Goal: Task Accomplishment & Management: Use online tool/utility

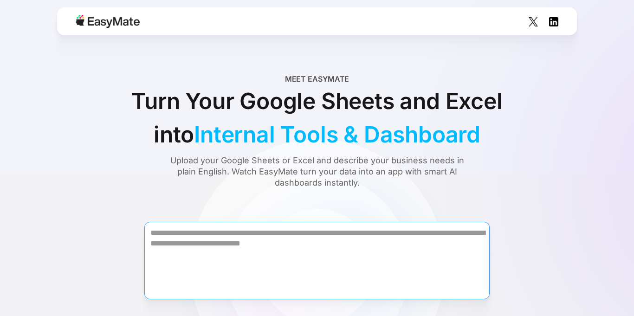
click at [264, 243] on textarea "Form" at bounding box center [316, 261] width 345 height 78
type textarea "*"
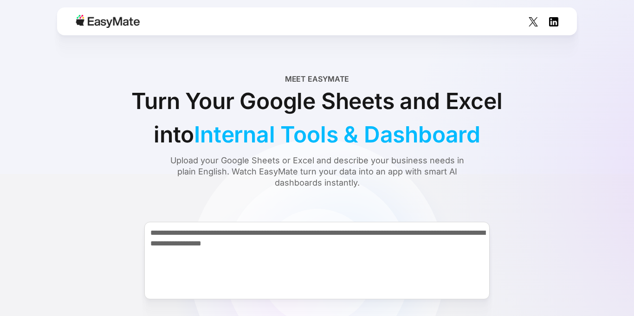
click at [266, 270] on textarea "**********" at bounding box center [316, 261] width 345 height 78
drag, startPoint x: 290, startPoint y: 244, endPoint x: 283, endPoint y: 245, distance: 7.0
click at [284, 245] on textarea "**********" at bounding box center [316, 261] width 345 height 78
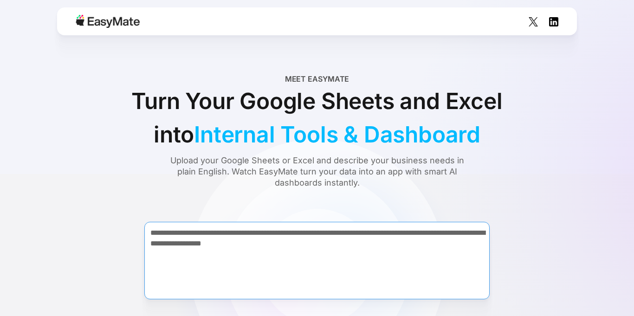
click at [283, 244] on textarea "**********" at bounding box center [316, 261] width 345 height 78
click at [309, 242] on textarea "**********" at bounding box center [316, 261] width 345 height 78
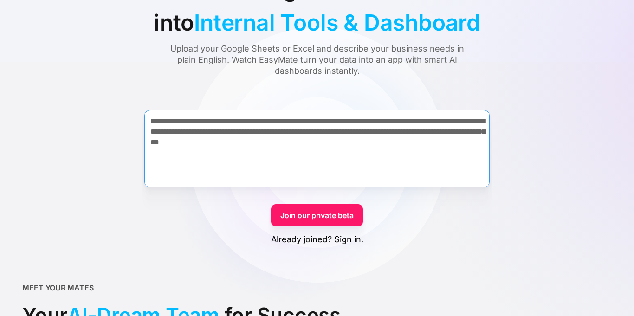
scroll to position [134, 0]
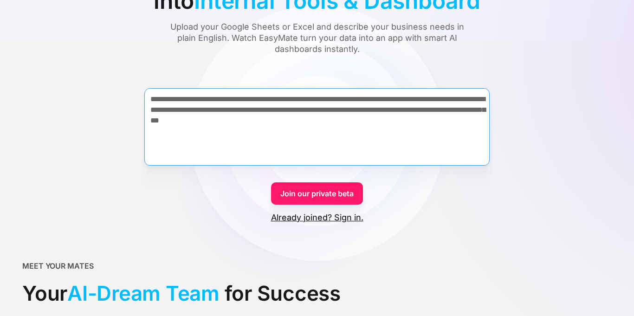
type textarea "**********"
click at [348, 195] on link "Join our private beta" at bounding box center [317, 194] width 92 height 22
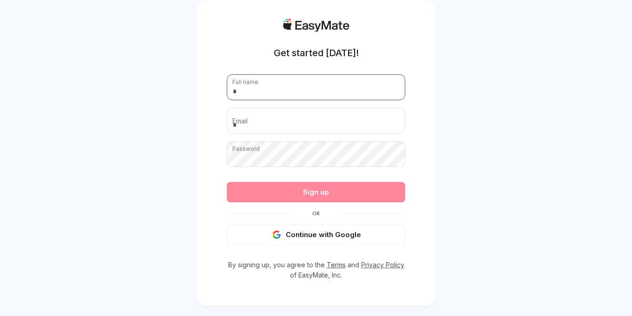
click at [319, 87] on input "text" at bounding box center [316, 87] width 178 height 26
click at [472, 227] on div "Get started [DATE]! Full name Email Password Passwords must have at least 8 cha…" at bounding box center [316, 164] width 632 height 329
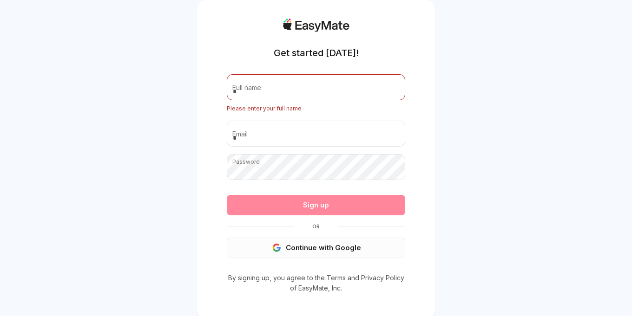
click at [357, 248] on button "Continue with Google" at bounding box center [316, 248] width 178 height 20
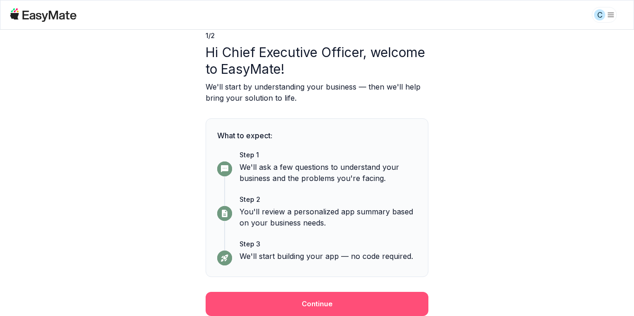
click at [393, 301] on button "Continue" at bounding box center [317, 304] width 223 height 24
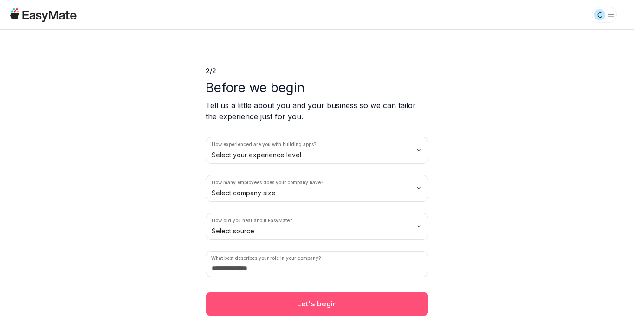
scroll to position [4, 0]
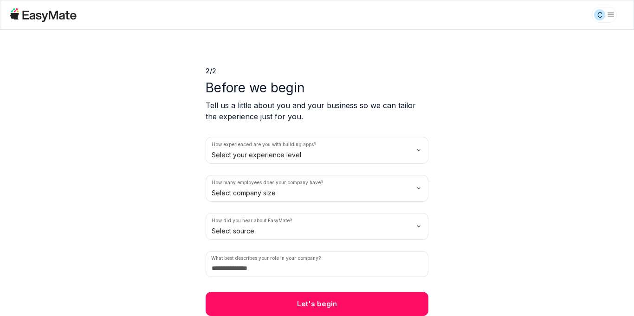
click at [292, 156] on html "C 2 / 2 Before we begin Tell us a little about you and your business so we can …" at bounding box center [317, 158] width 634 height 316
click at [257, 194] on html "C 2 / 2 Before we begin Tell us a little about you and your business so we can …" at bounding box center [317, 158] width 634 height 316
click at [315, 233] on html "C 2 / 2 Before we begin Tell us a little about you and your business so we can …" at bounding box center [317, 158] width 634 height 316
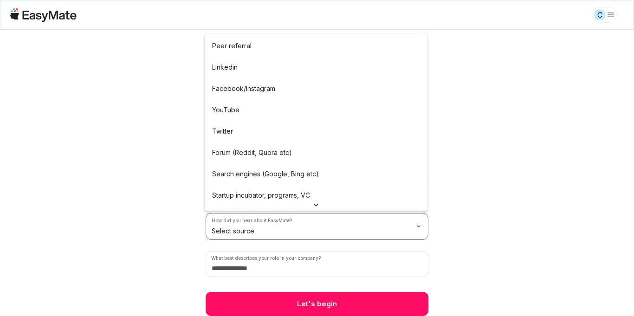
drag, startPoint x: 271, startPoint y: 171, endPoint x: 265, endPoint y: 167, distance: 7.3
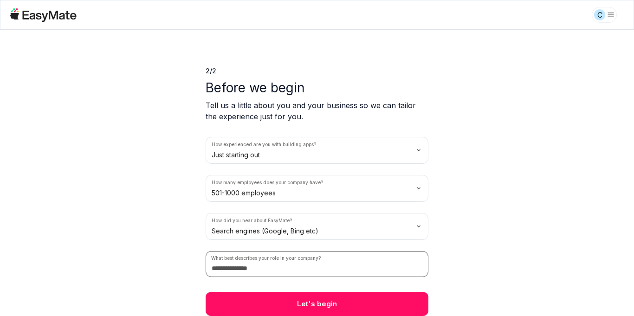
click at [296, 264] on input at bounding box center [317, 264] width 223 height 26
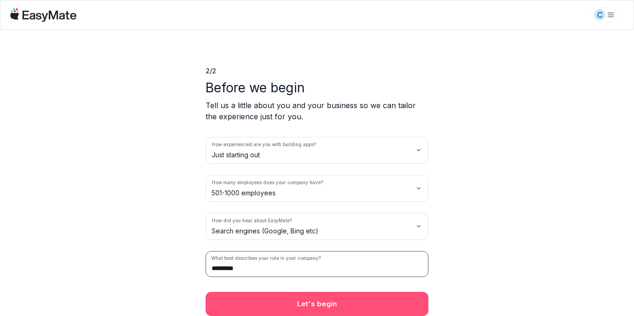
type input "*********"
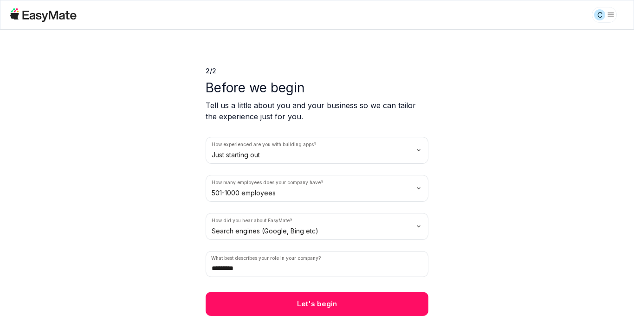
drag, startPoint x: 349, startPoint y: 308, endPoint x: 345, endPoint y: 304, distance: 4.9
click at [347, 306] on button "Let's begin" at bounding box center [317, 304] width 223 height 24
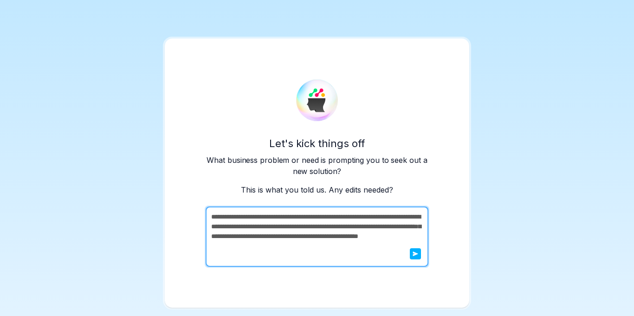
drag, startPoint x: 417, startPoint y: 252, endPoint x: 413, endPoint y: 248, distance: 4.9
click at [416, 252] on icon "submit" at bounding box center [416, 254] width 6 height 6
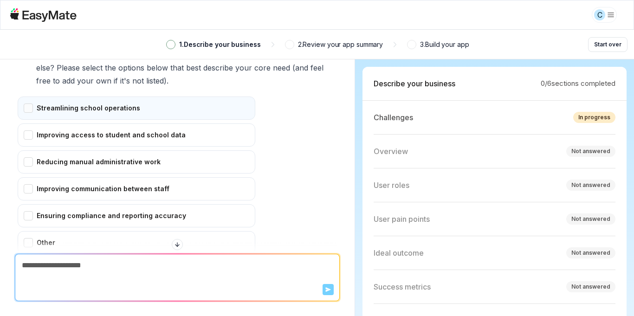
scroll to position [234, 0]
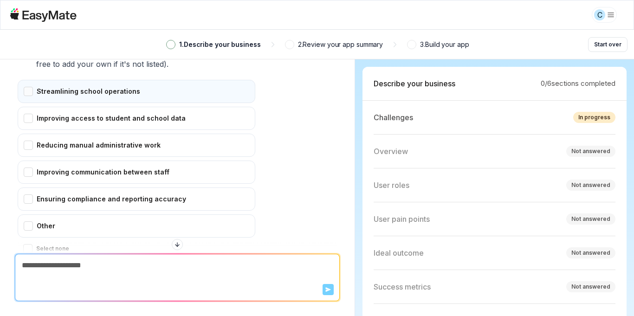
click at [137, 85] on div "Streamlining school operations" at bounding box center [137, 91] width 238 height 23
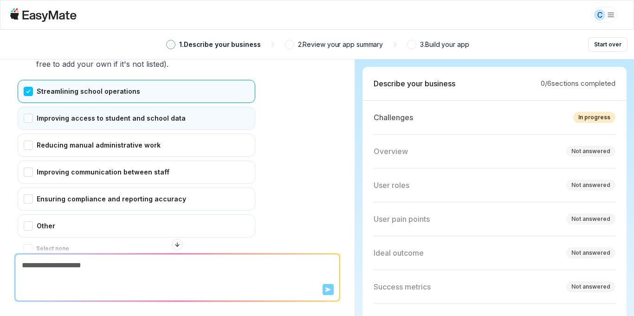
click at [149, 121] on div "Improving access to student and school data" at bounding box center [137, 118] width 238 height 23
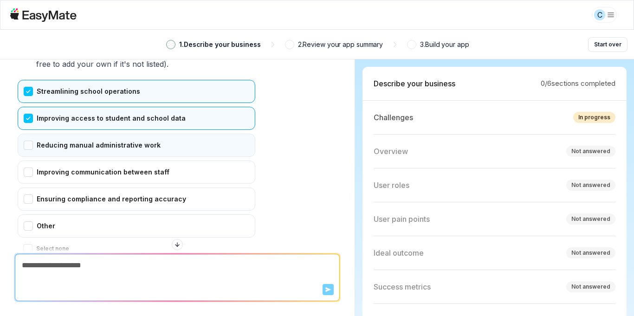
click at [143, 143] on div "Reducing manual administrative work" at bounding box center [137, 145] width 238 height 23
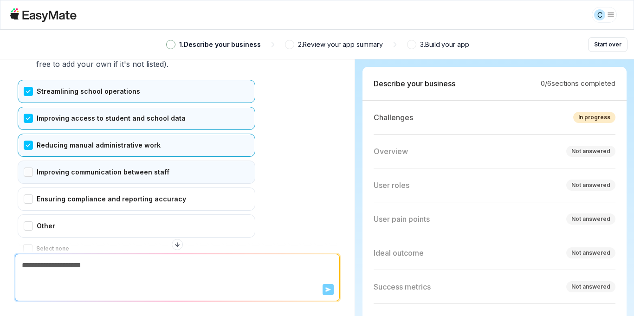
click at [142, 164] on div "Improving communication between staff" at bounding box center [137, 172] width 238 height 23
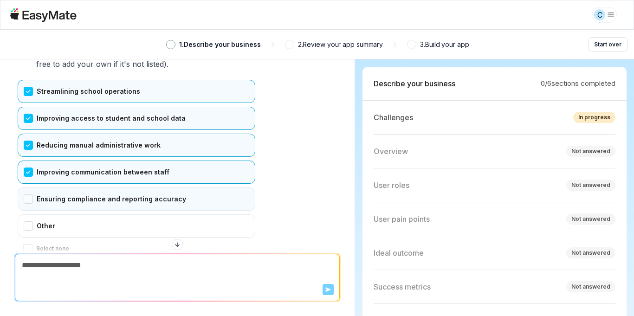
drag, startPoint x: 147, startPoint y: 208, endPoint x: 146, endPoint y: 200, distance: 7.5
click at [147, 208] on div "Ensuring compliance and reporting accuracy" at bounding box center [137, 199] width 238 height 23
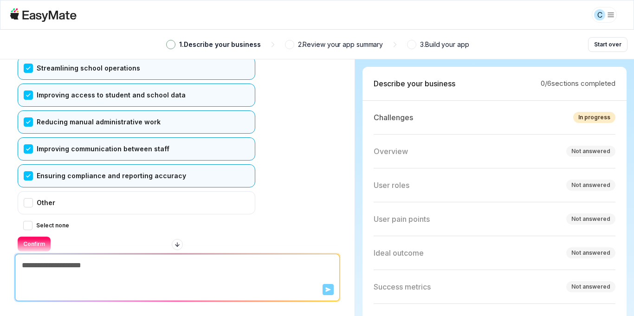
scroll to position [287, 0]
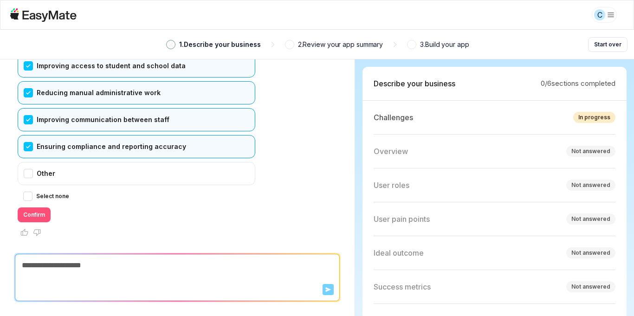
click at [31, 215] on button "Confirm" at bounding box center [34, 215] width 33 height 15
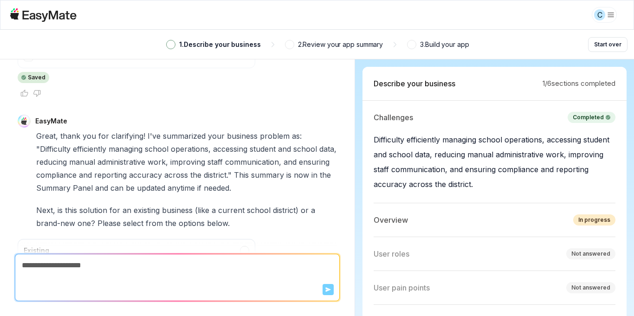
scroll to position [1, 0]
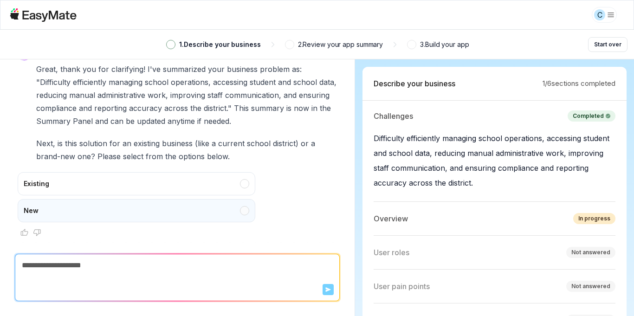
click at [51, 209] on div "New" at bounding box center [137, 210] width 238 height 23
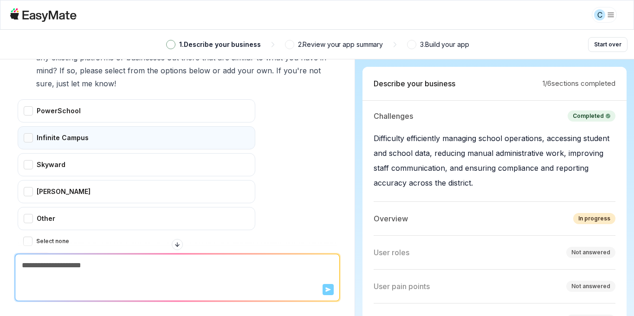
scroll to position [713, 0]
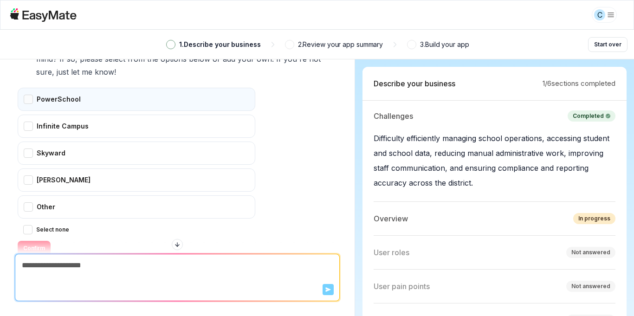
click at [108, 104] on div "PowerSchool" at bounding box center [137, 99] width 238 height 23
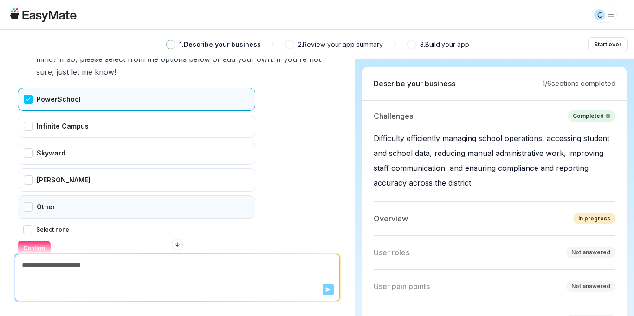
scroll to position [746, 0]
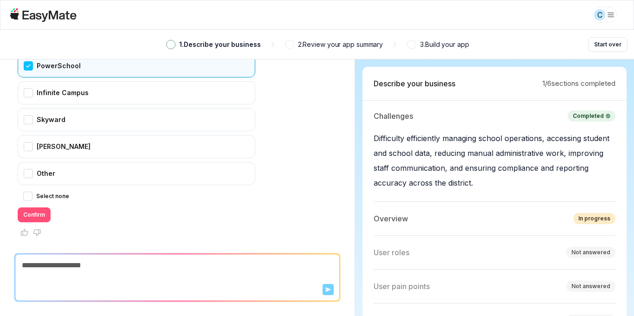
click at [40, 211] on button "Confirm" at bounding box center [34, 215] width 33 height 15
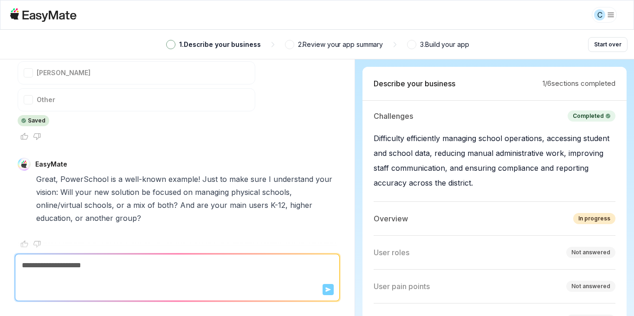
scroll to position [831, 0]
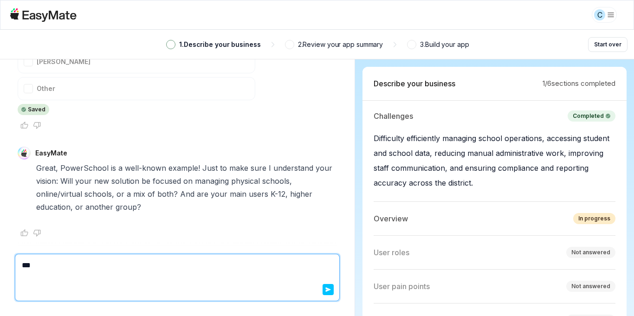
type textarea "****"
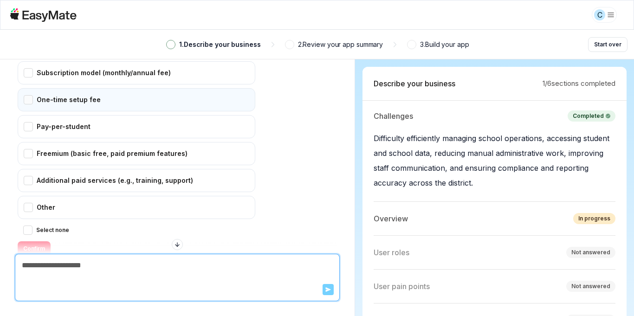
scroll to position [1140, 0]
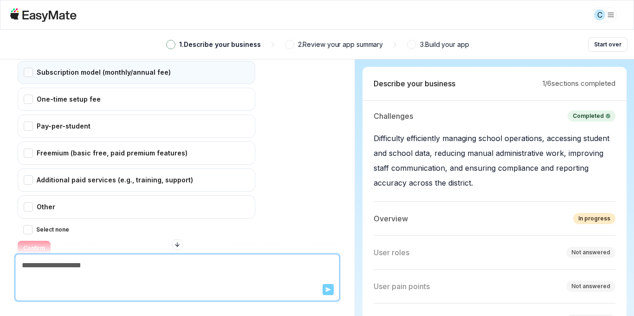
click at [95, 71] on div "Subscription model (monthly/annual fee)" at bounding box center [137, 72] width 238 height 23
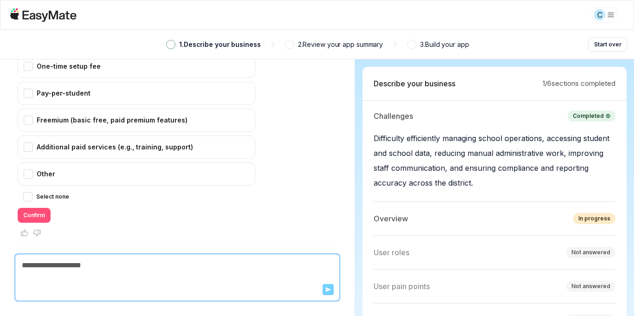
click at [43, 211] on button "Confirm" at bounding box center [34, 215] width 33 height 15
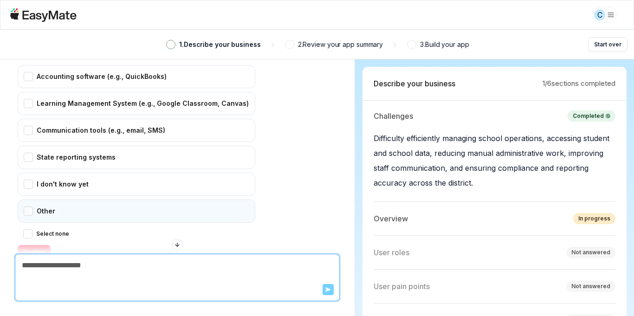
scroll to position [1454, 0]
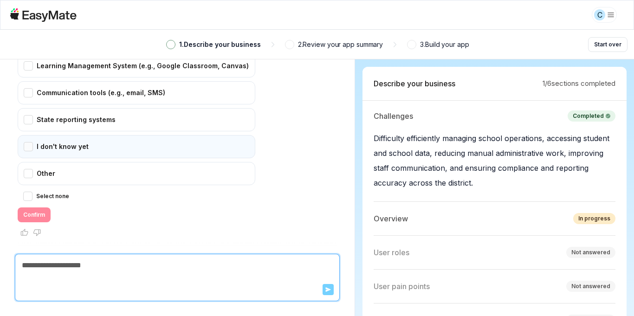
click at [98, 150] on div "I don't know yet" at bounding box center [137, 146] width 238 height 23
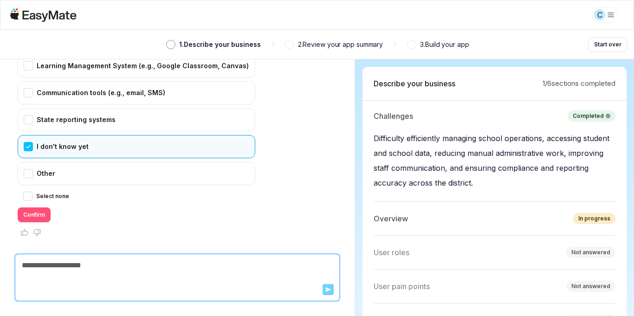
click at [23, 215] on button "Confirm" at bounding box center [34, 215] width 33 height 15
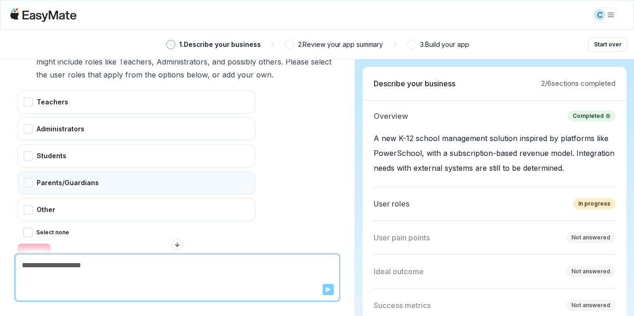
scroll to position [1702, 0]
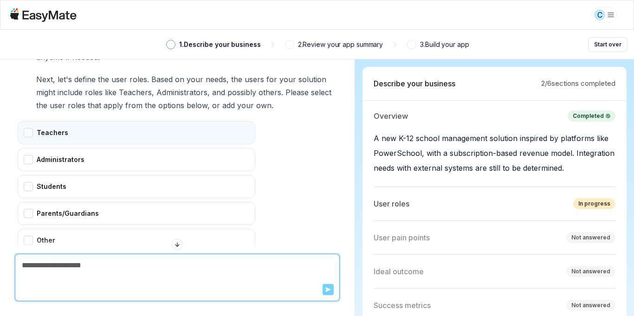
click at [93, 132] on div "Teachers" at bounding box center [137, 132] width 238 height 23
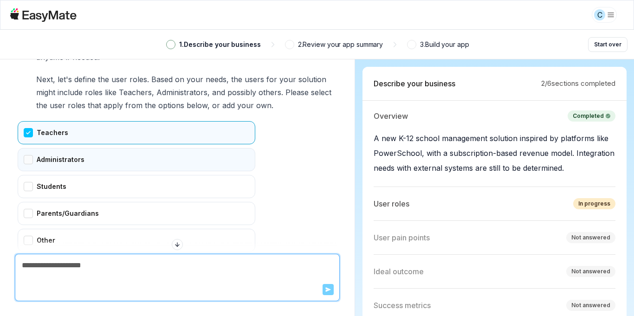
click at [92, 154] on div "Administrators" at bounding box center [137, 159] width 238 height 23
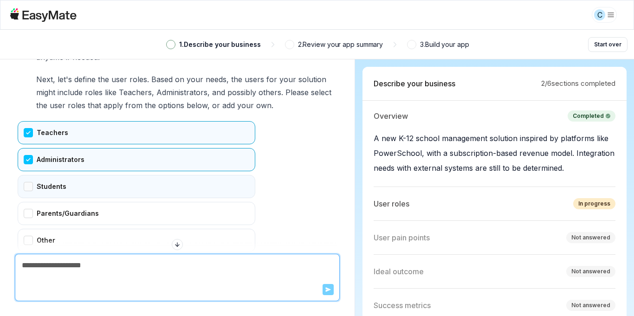
click at [94, 183] on div "Students" at bounding box center [137, 186] width 238 height 23
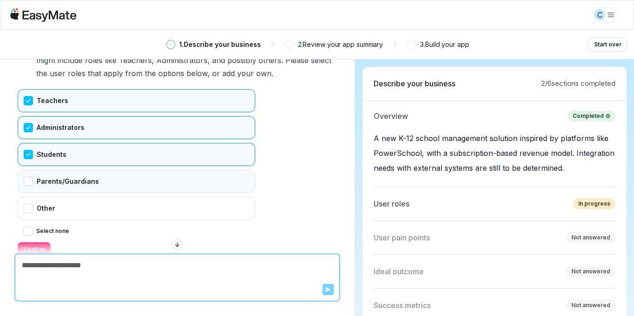
scroll to position [1769, 0]
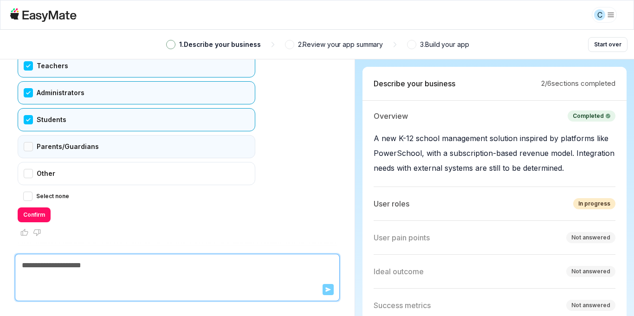
click at [84, 149] on div "Parents/Guardians" at bounding box center [137, 146] width 238 height 23
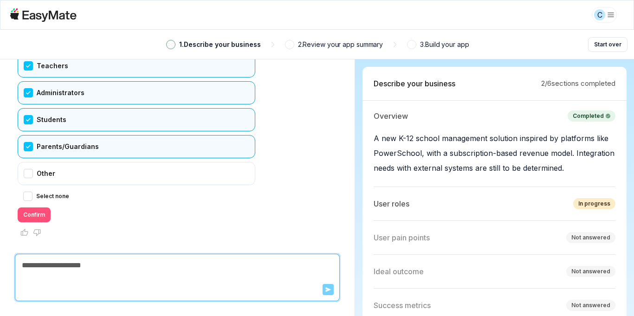
click at [43, 215] on button "Confirm" at bounding box center [34, 215] width 33 height 15
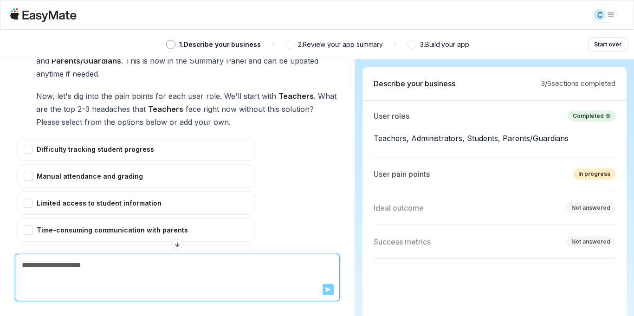
scroll to position [1951, 0]
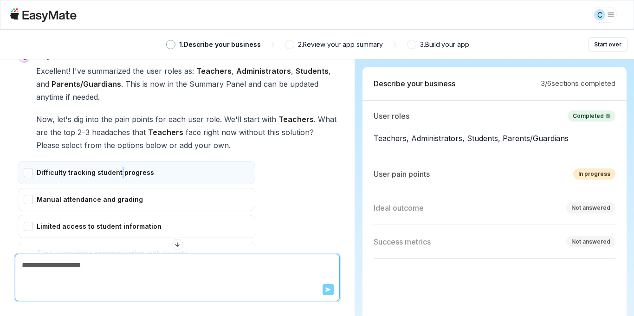
click at [119, 182] on div "Difficulty tracking student progress" at bounding box center [137, 172] width 238 height 23
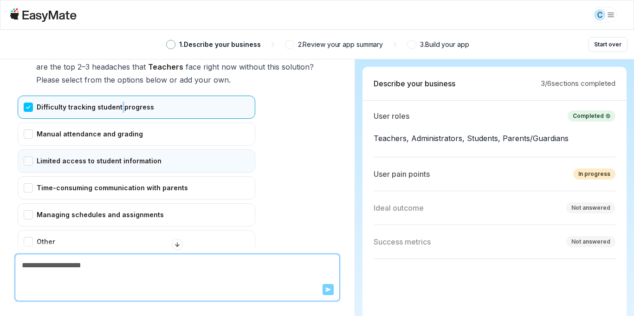
scroll to position [2018, 0]
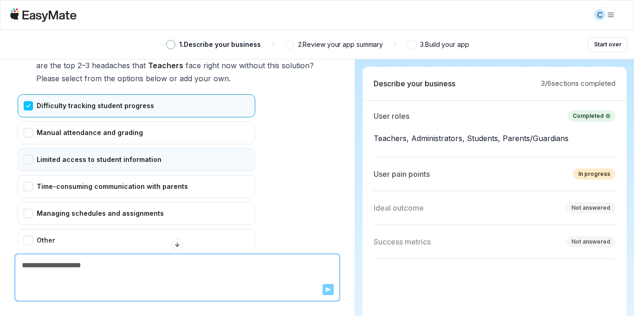
click at [148, 161] on div "Limited access to student information" at bounding box center [137, 159] width 238 height 23
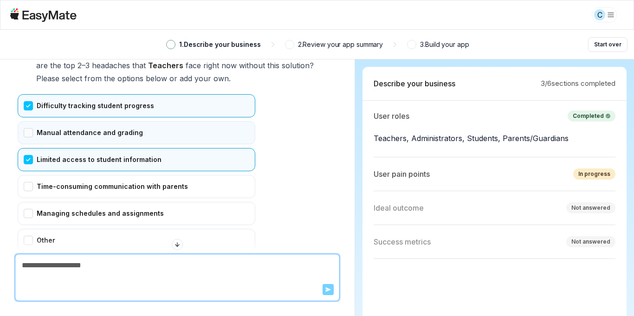
click at [137, 130] on div "Manual attendance and grading" at bounding box center [137, 132] width 238 height 23
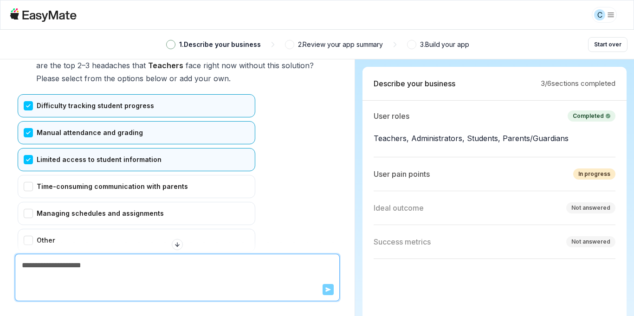
scroll to position [2085, 0]
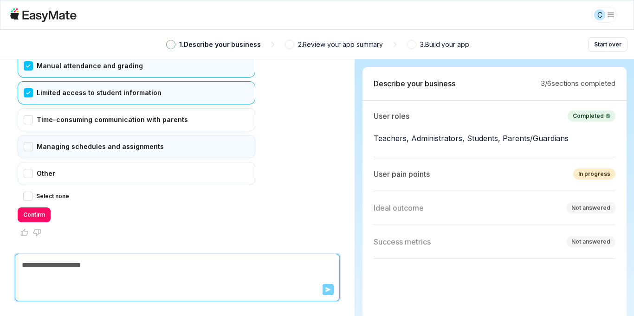
click at [168, 154] on div "Managing schedules and assignments" at bounding box center [137, 146] width 238 height 23
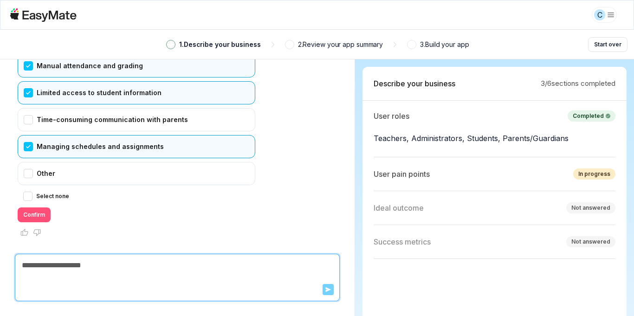
click at [39, 211] on button "Confirm" at bounding box center [34, 215] width 33 height 15
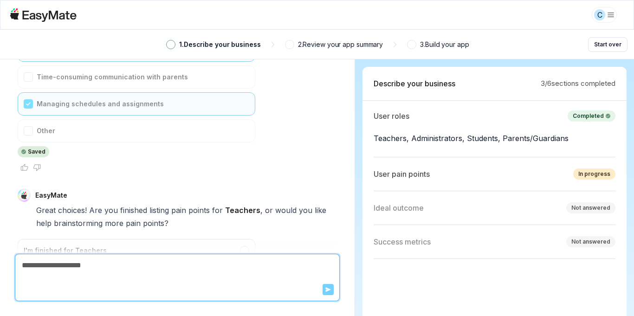
scroll to position [2194, 0]
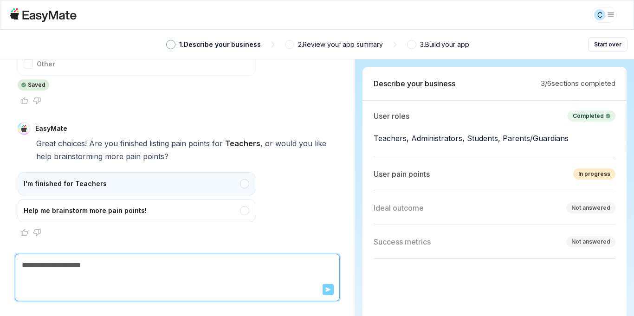
click at [209, 190] on div "I'm finished for Teachers" at bounding box center [137, 183] width 238 height 23
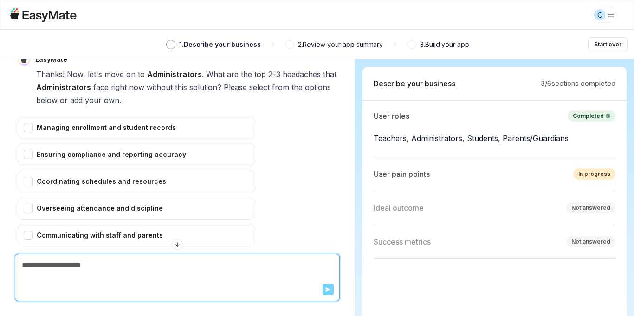
scroll to position [2384, 0]
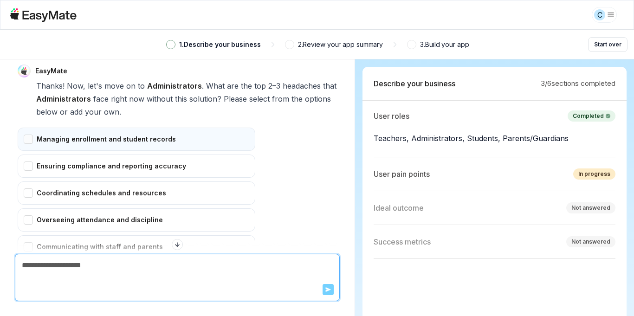
click at [202, 146] on div "Managing enrollment and student records" at bounding box center [137, 139] width 238 height 23
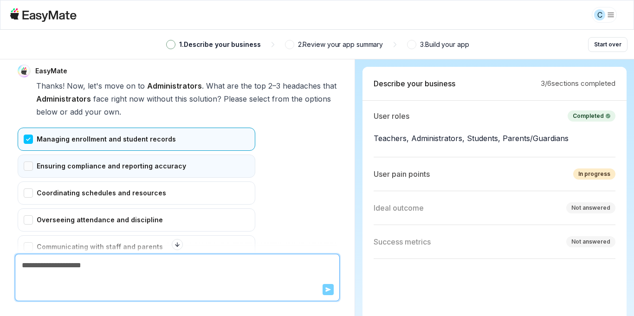
click at [196, 162] on div "Ensuring compliance and reporting accuracy" at bounding box center [137, 166] width 238 height 23
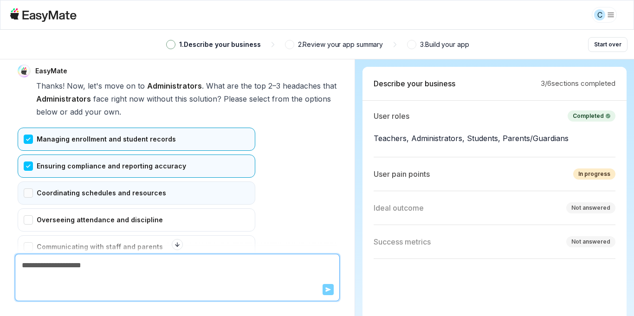
click at [191, 186] on div "Coordinating schedules and resources" at bounding box center [137, 193] width 238 height 23
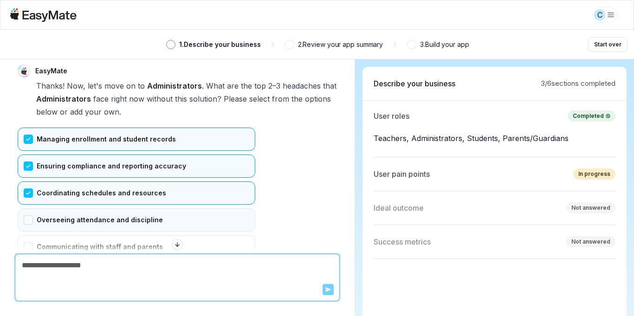
drag, startPoint x: 193, startPoint y: 209, endPoint x: 201, endPoint y: 209, distance: 7.9
click at [194, 210] on div "Overseeing attendance and discipline" at bounding box center [137, 220] width 238 height 23
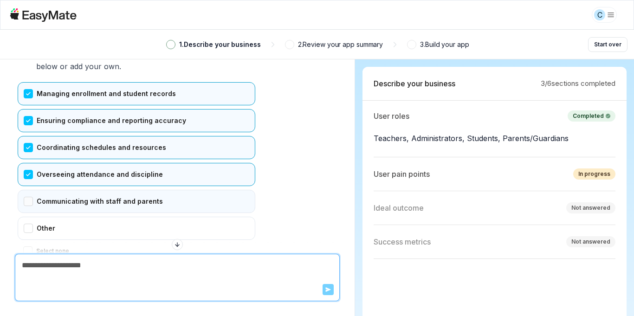
scroll to position [2484, 0]
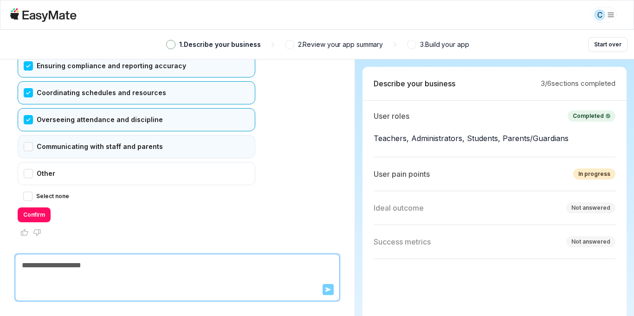
click at [192, 150] on div "Communicating with staff and parents" at bounding box center [137, 146] width 238 height 23
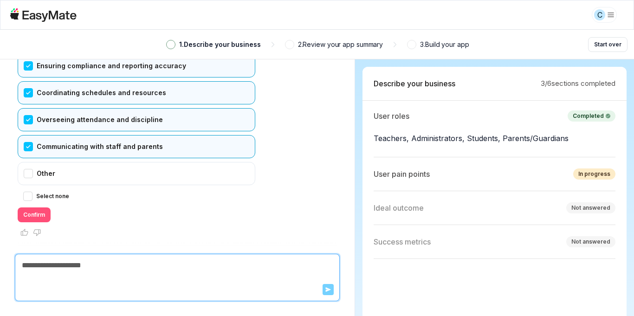
click at [32, 209] on button "Confirm" at bounding box center [34, 215] width 33 height 15
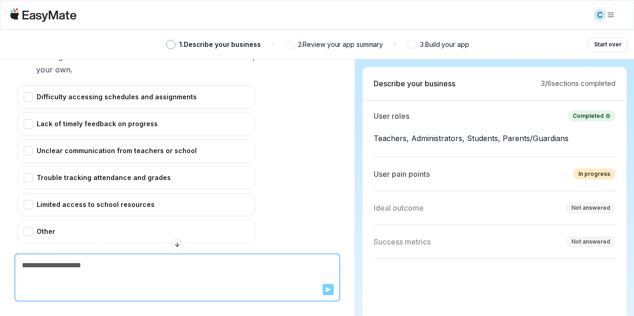
scroll to position [2685, 0]
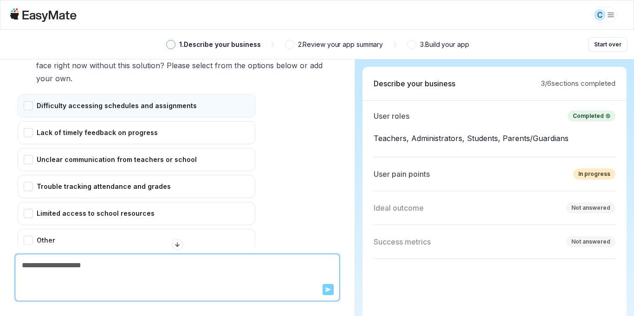
click at [187, 106] on div "Difficulty accessing schedules and assignments" at bounding box center [137, 105] width 238 height 23
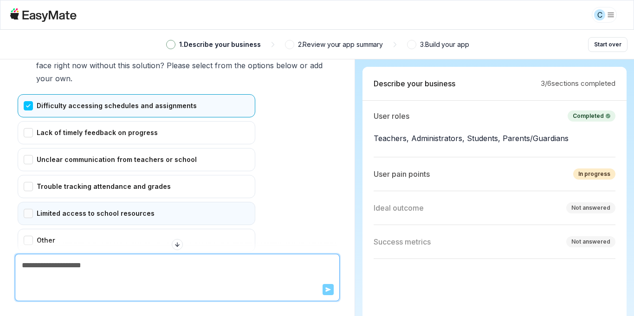
drag, startPoint x: 174, startPoint y: 180, endPoint x: 164, endPoint y: 202, distance: 23.7
click at [174, 180] on div "Trouble tracking attendance and grades" at bounding box center [137, 186] width 238 height 23
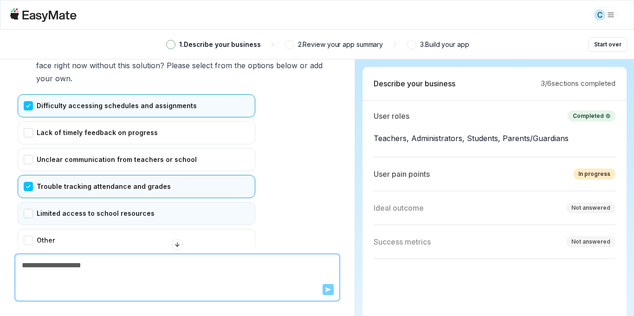
click at [157, 220] on div "Limited access to school resources" at bounding box center [137, 213] width 238 height 23
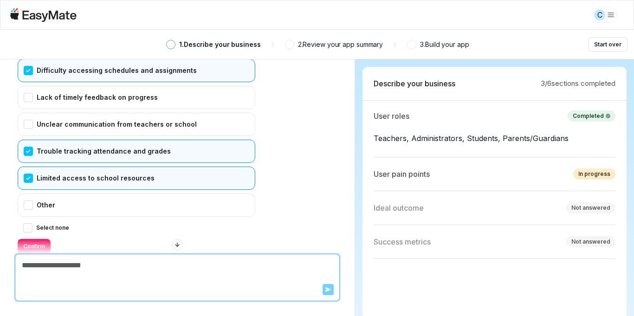
scroll to position [2751, 0]
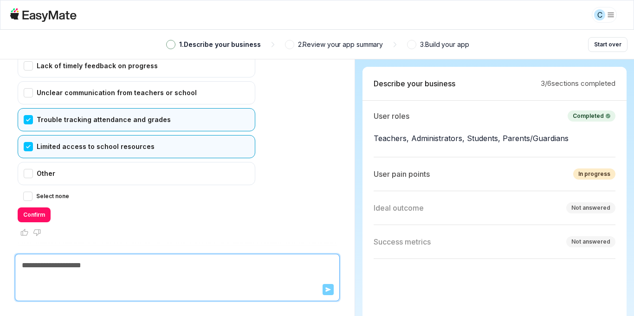
click at [137, 147] on div "Limited access to school resources" at bounding box center [137, 146] width 238 height 23
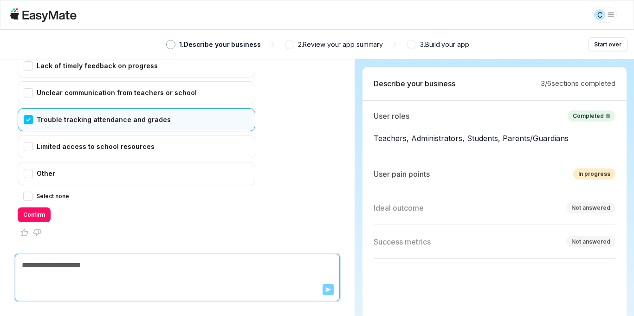
scroll to position [2685, 0]
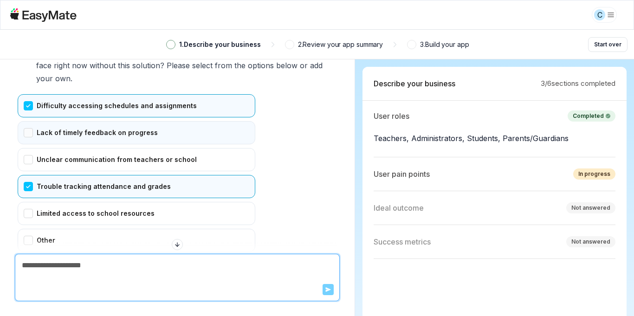
click at [193, 129] on div "Lack of timely feedback on progress" at bounding box center [137, 132] width 238 height 23
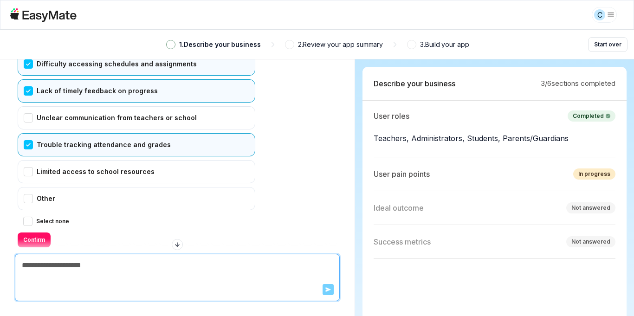
scroll to position [2751, 0]
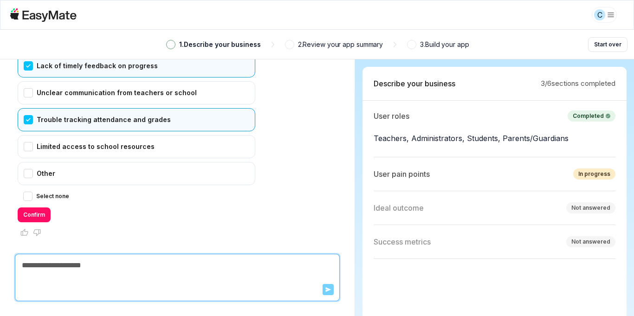
click at [46, 215] on button "Confirm" at bounding box center [34, 215] width 33 height 15
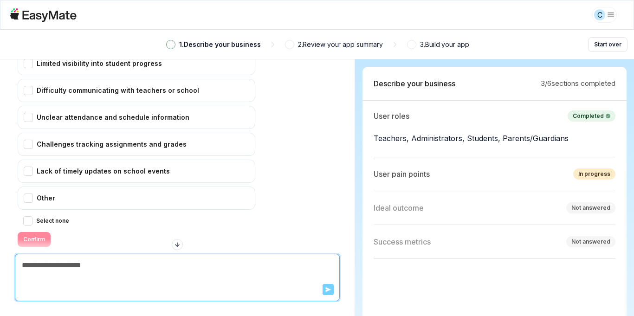
scroll to position [2919, 0]
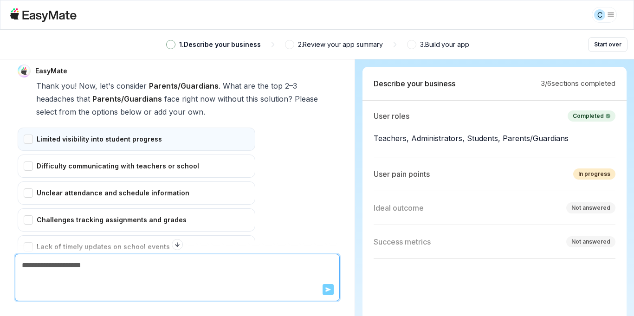
click at [179, 138] on div "Limited visibility into student progress" at bounding box center [137, 139] width 238 height 23
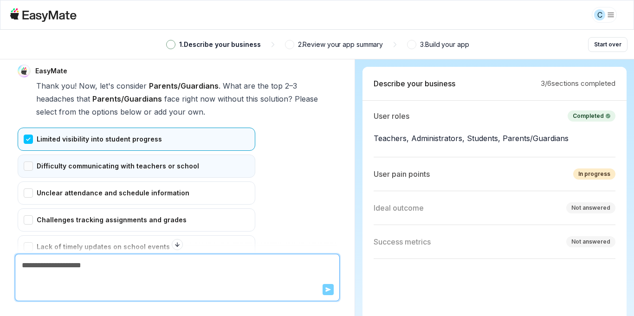
click at [201, 156] on div "Difficulty communicating with teachers or school" at bounding box center [137, 166] width 238 height 23
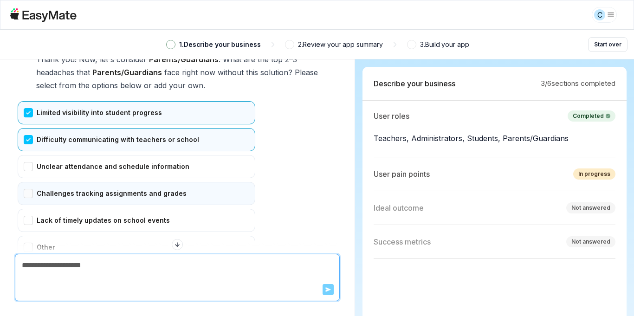
scroll to position [2985, 0]
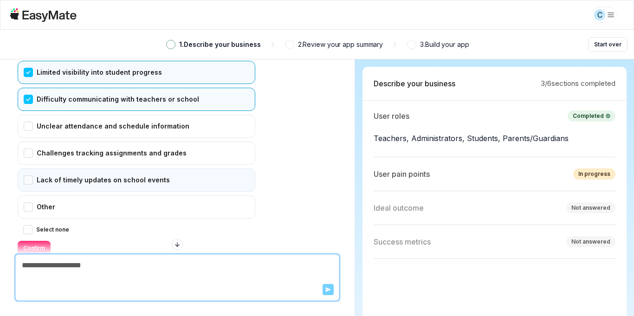
click at [173, 174] on div "Lack of timely updates on school events" at bounding box center [137, 180] width 238 height 23
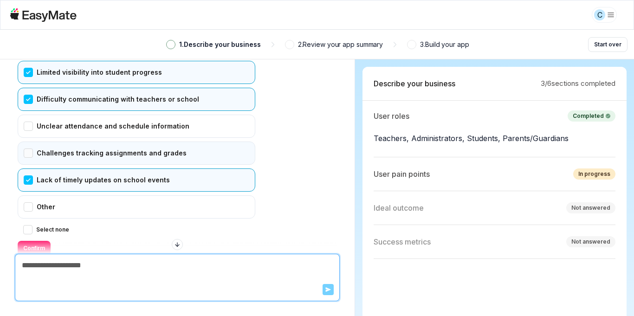
click at [176, 158] on div "Challenges tracking assignments and grades" at bounding box center [137, 153] width 238 height 23
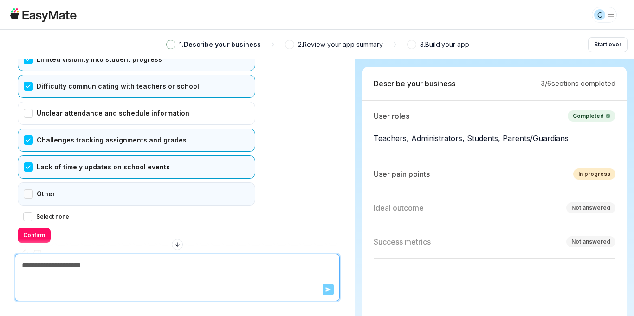
scroll to position [3019, 0]
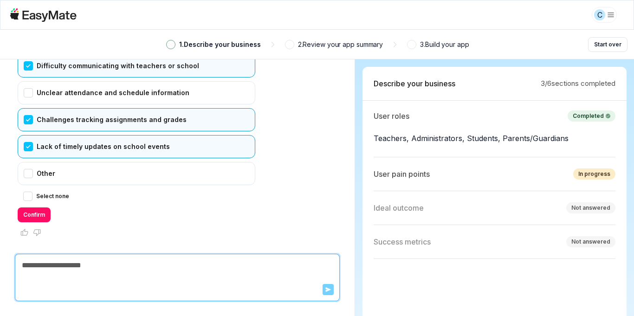
click at [34, 208] on button "Confirm" at bounding box center [34, 215] width 33 height 15
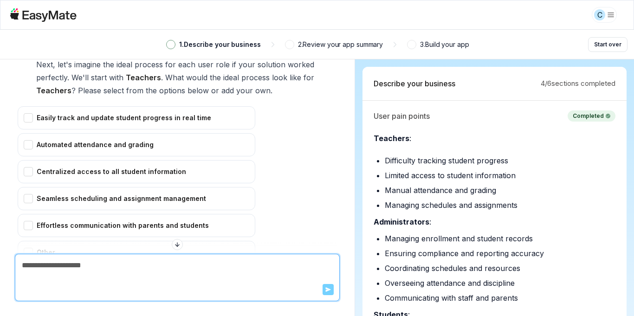
scroll to position [3255, 0]
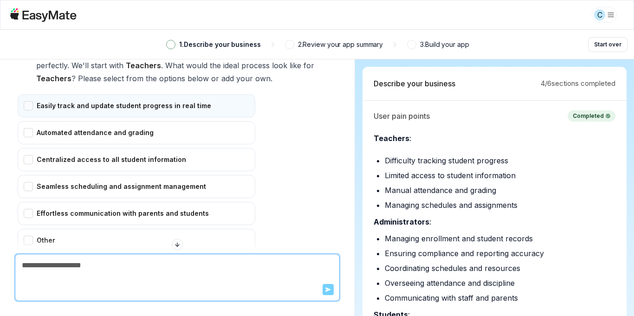
click at [140, 101] on div "Easily track and update student progress in real time" at bounding box center [137, 105] width 238 height 23
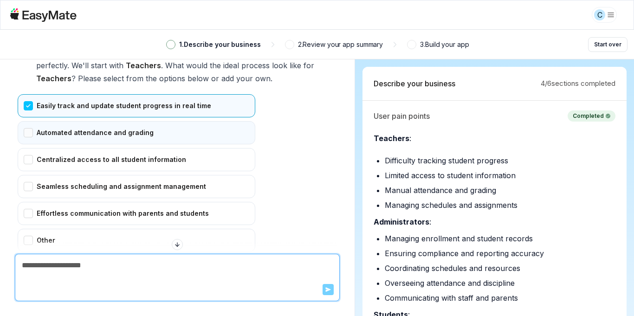
click at [136, 127] on div "Automated attendance and grading" at bounding box center [137, 132] width 238 height 23
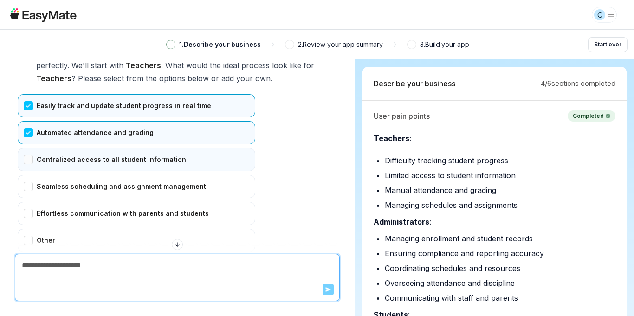
click at [143, 158] on div "Centralized access to all student information" at bounding box center [137, 159] width 238 height 23
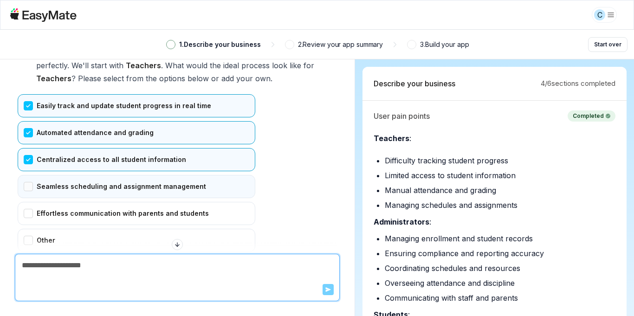
click at [143, 190] on div "Seamless scheduling and assignment management" at bounding box center [137, 186] width 238 height 23
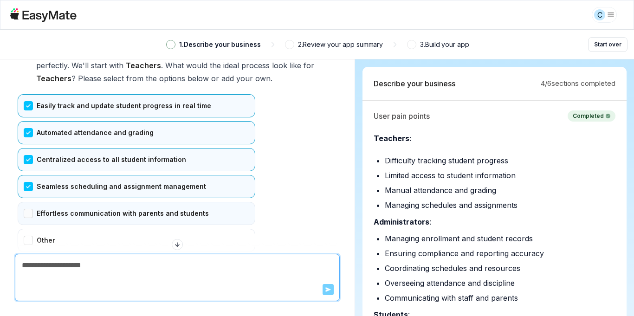
click at [140, 215] on div "Effortless communication with parents and students" at bounding box center [137, 213] width 238 height 23
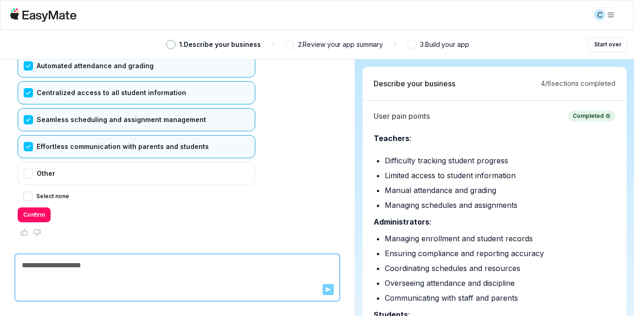
click at [30, 218] on button "Confirm" at bounding box center [34, 215] width 33 height 15
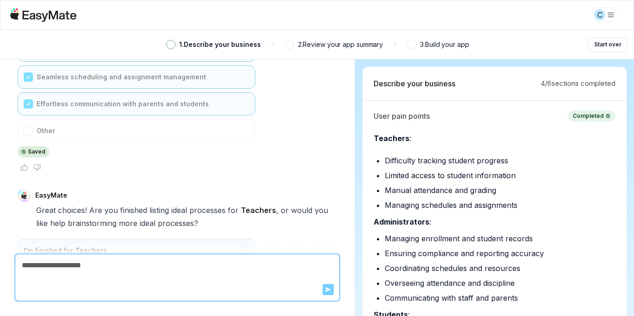
scroll to position [3431, 0]
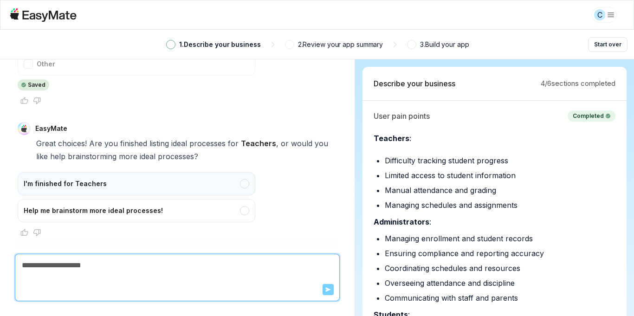
click at [134, 187] on div "I'm finished for Teachers" at bounding box center [137, 183] width 238 height 23
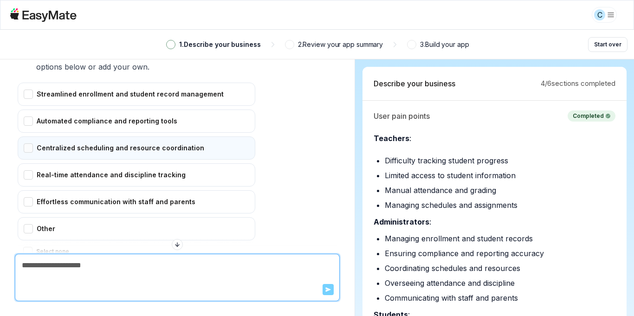
scroll to position [3654, 0]
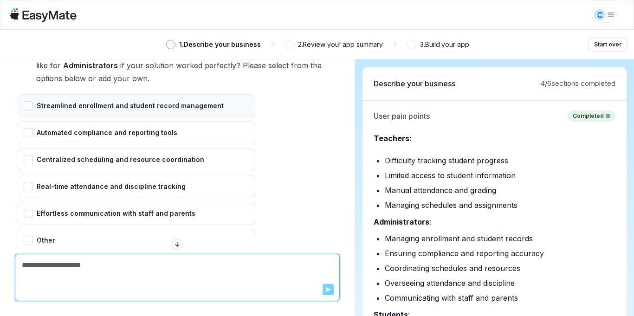
click at [137, 101] on div "Streamlined enrollment and student record management" at bounding box center [137, 105] width 238 height 23
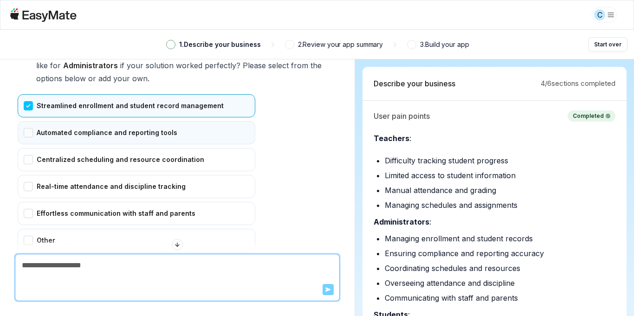
click at [140, 127] on div "Automated compliance and reporting tools" at bounding box center [137, 132] width 238 height 23
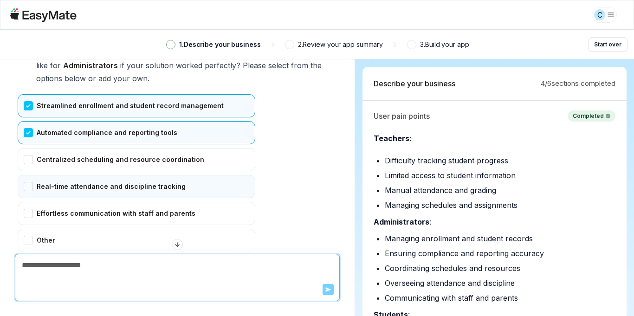
drag, startPoint x: 162, startPoint y: 169, endPoint x: 165, endPoint y: 183, distance: 13.4
click at [163, 169] on div "Centralized scheduling and resource coordination" at bounding box center [137, 159] width 238 height 23
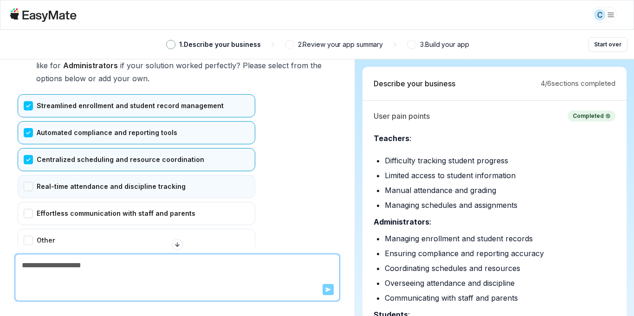
click at [165, 193] on div "Real-time attendance and discipline tracking" at bounding box center [137, 186] width 238 height 23
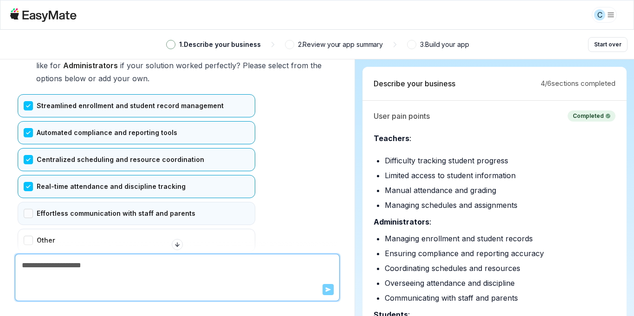
drag, startPoint x: 164, startPoint y: 215, endPoint x: 165, endPoint y: 202, distance: 13.1
click at [164, 215] on div "Effortless communication with staff and parents" at bounding box center [137, 213] width 238 height 23
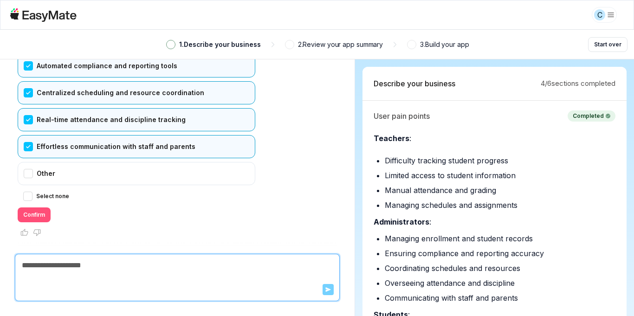
click at [25, 217] on button "Confirm" at bounding box center [34, 215] width 33 height 15
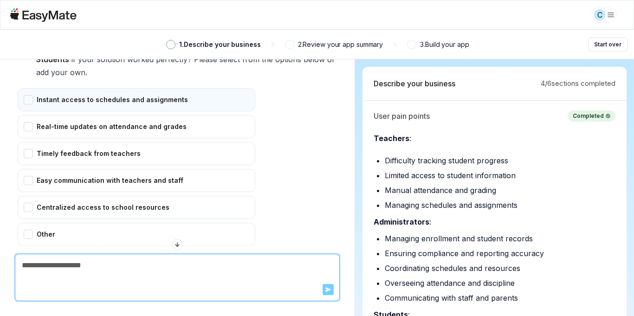
scroll to position [3922, 0]
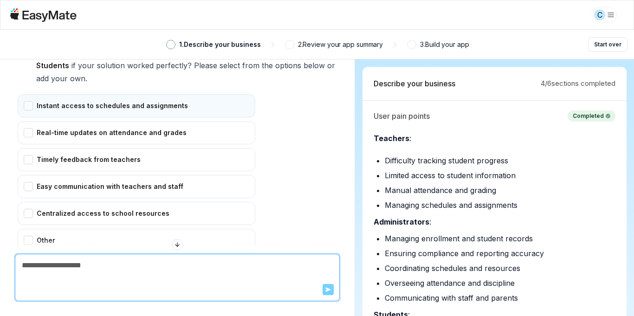
click at [174, 116] on div "Instant access to schedules and assignments" at bounding box center [137, 105] width 238 height 23
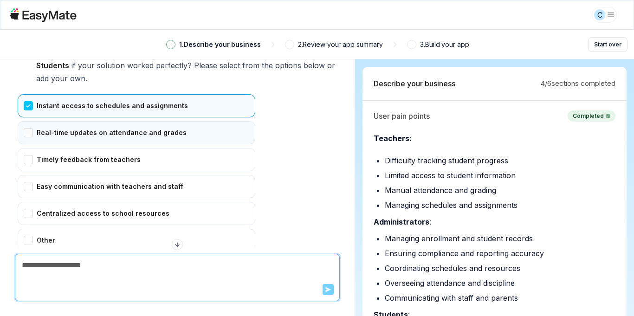
click at [174, 129] on div "Real-time updates on attendance and grades" at bounding box center [137, 132] width 238 height 23
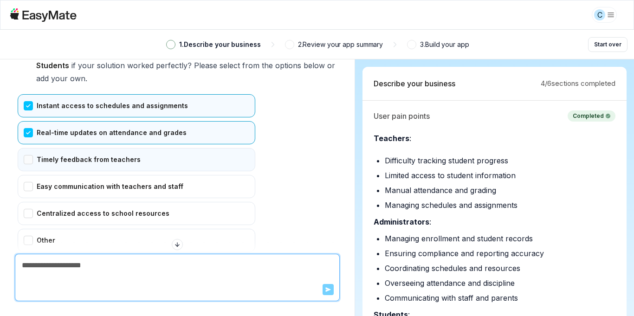
drag, startPoint x: 166, startPoint y: 153, endPoint x: 158, endPoint y: 170, distance: 18.5
click at [166, 153] on div "Timely feedback from teachers" at bounding box center [137, 159] width 238 height 23
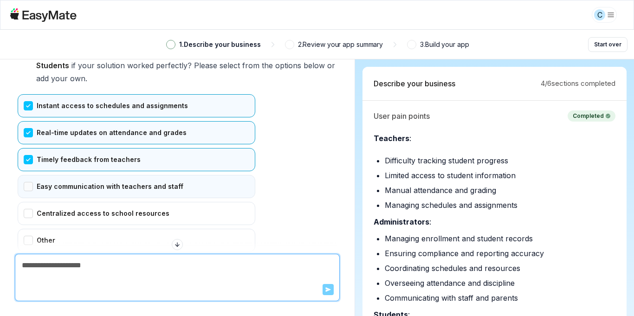
drag, startPoint x: 156, startPoint y: 176, endPoint x: 152, endPoint y: 189, distance: 13.0
click at [156, 176] on div "Easy communication with teachers and staff" at bounding box center [137, 186] width 238 height 23
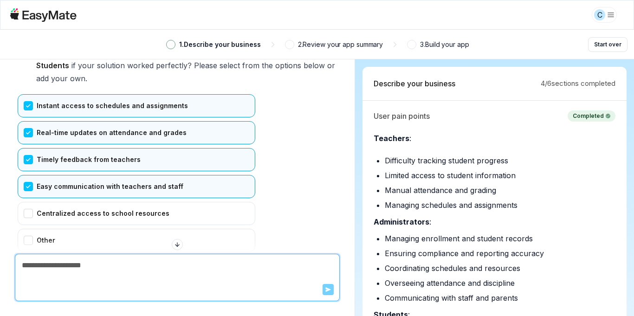
click at [156, 189] on div "Easy communication with teachers and staff" at bounding box center [137, 186] width 238 height 23
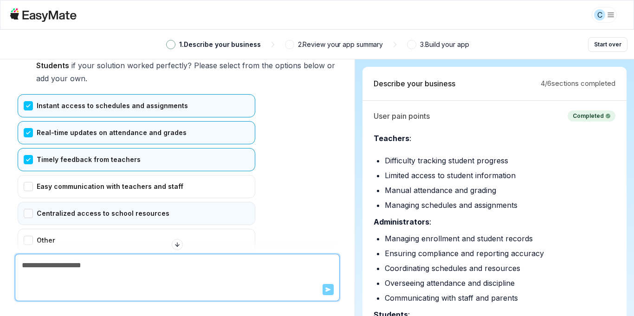
click at [161, 206] on div "Centralized access to school resources" at bounding box center [137, 213] width 238 height 23
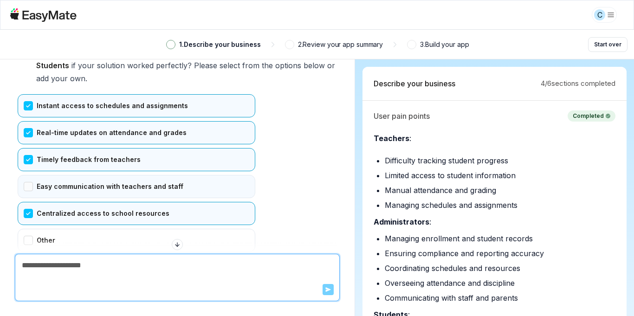
click at [169, 189] on div "Easy communication with teachers and staff" at bounding box center [137, 186] width 238 height 23
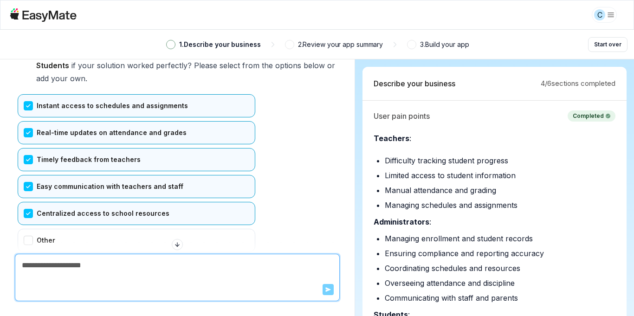
click at [137, 217] on div "Centralized access to school resources" at bounding box center [137, 213] width 238 height 23
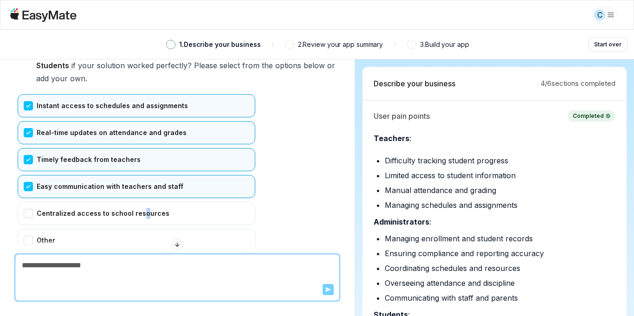
click at [141, 201] on div "Instant access to schedules and assignments Real-time updates on attendance and…" at bounding box center [137, 191] width 238 height 195
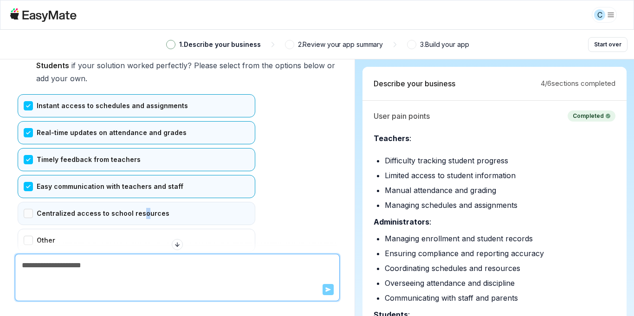
drag, startPoint x: 142, startPoint y: 215, endPoint x: 149, endPoint y: 209, distance: 9.9
click at [142, 215] on div "Centralized access to school resources" at bounding box center [137, 213] width 238 height 23
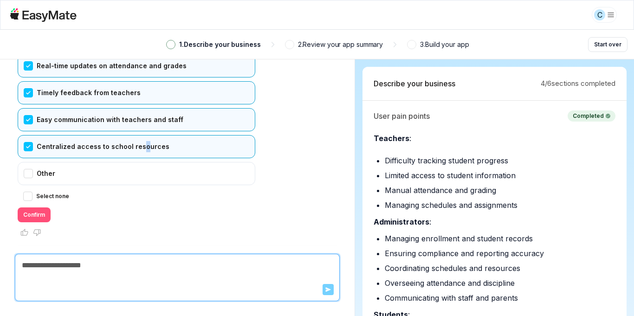
click at [41, 212] on button "Confirm" at bounding box center [34, 215] width 33 height 15
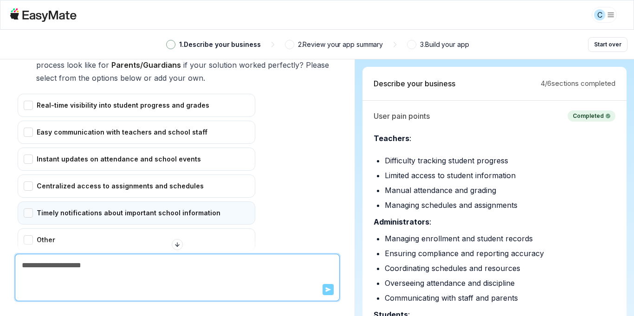
scroll to position [4189, 0]
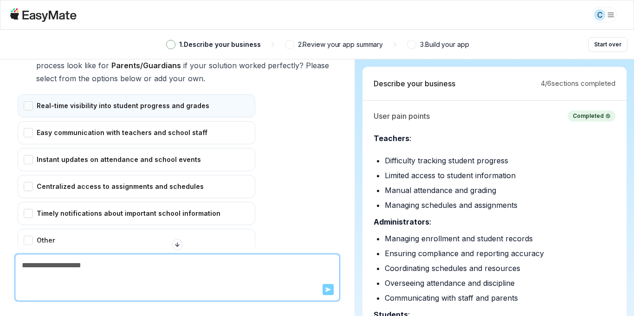
click at [168, 116] on div "Real-time visibility into student progress and grades" at bounding box center [137, 105] width 238 height 23
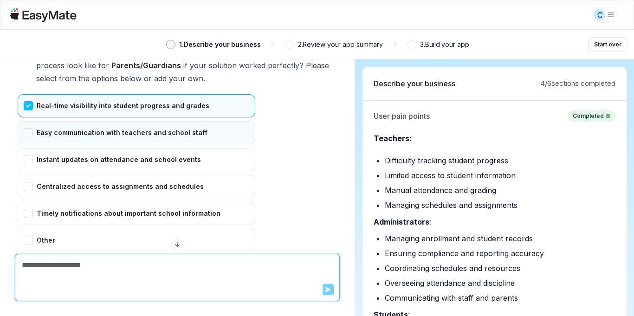
click at [163, 134] on div "Easy communication with teachers and school staff" at bounding box center [137, 132] width 238 height 23
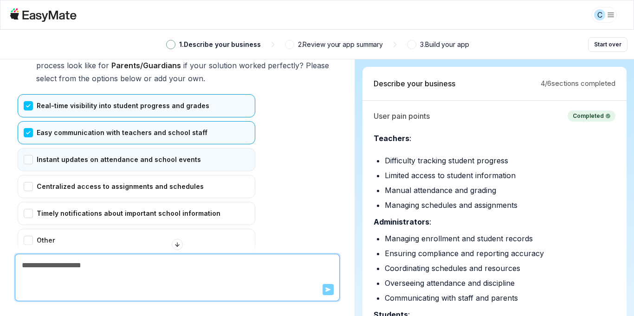
click at [156, 160] on div "Instant updates on attendance and school events" at bounding box center [137, 159] width 238 height 23
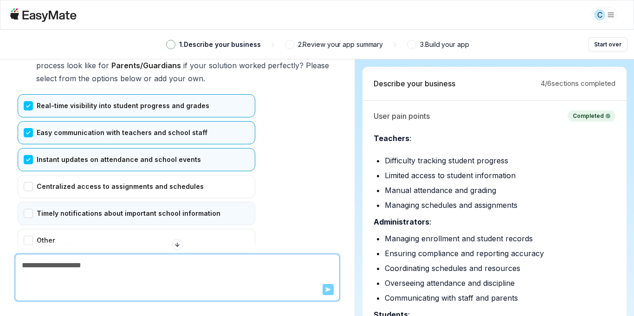
drag, startPoint x: 152, startPoint y: 180, endPoint x: 144, endPoint y: 209, distance: 29.7
click at [152, 180] on div "Centralized access to assignments and schedules" at bounding box center [137, 186] width 238 height 23
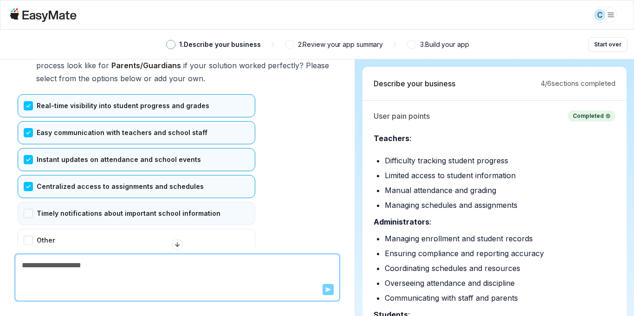
click at [144, 209] on div "Timely notifications about important school information" at bounding box center [137, 213] width 238 height 23
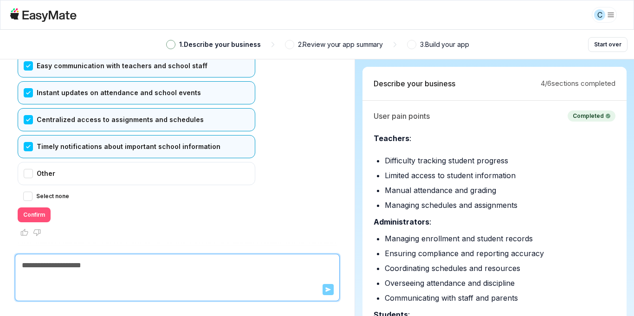
click at [45, 214] on button "Confirm" at bounding box center [34, 215] width 33 height 15
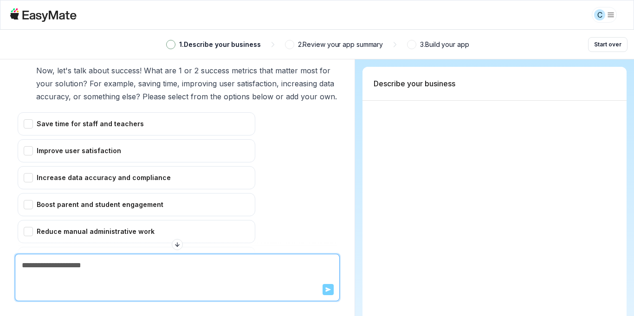
scroll to position [4458, 0]
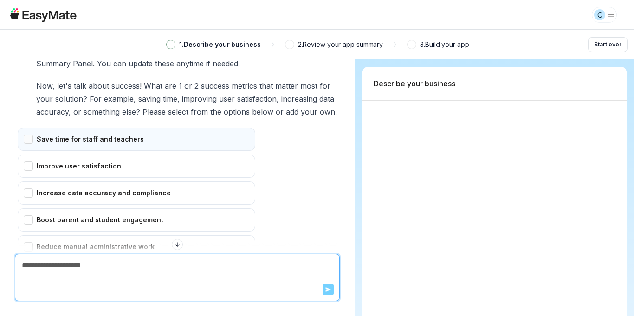
click at [125, 137] on div "Save time for staff and teachers" at bounding box center [137, 139] width 238 height 23
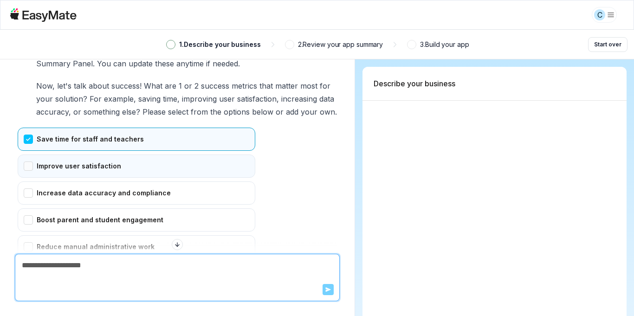
click at [126, 163] on div "Improve user satisfaction" at bounding box center [137, 166] width 238 height 23
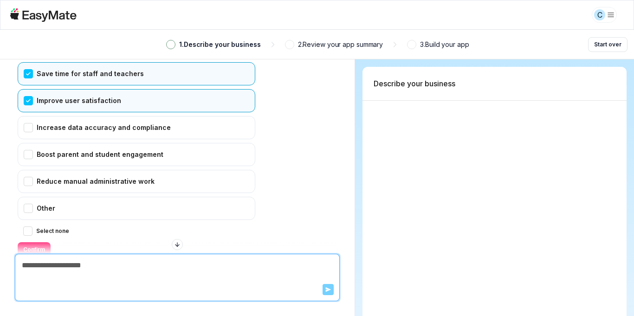
scroll to position [4525, 0]
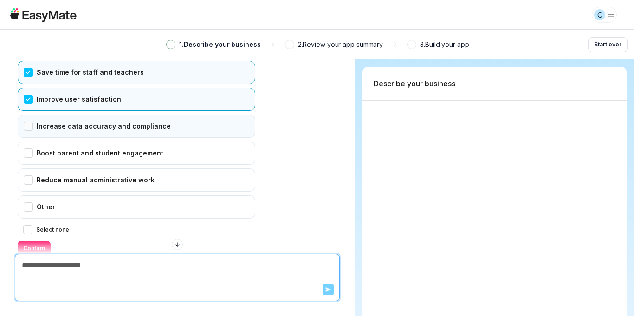
click at [127, 128] on div "Increase data accuracy and compliance" at bounding box center [137, 126] width 238 height 23
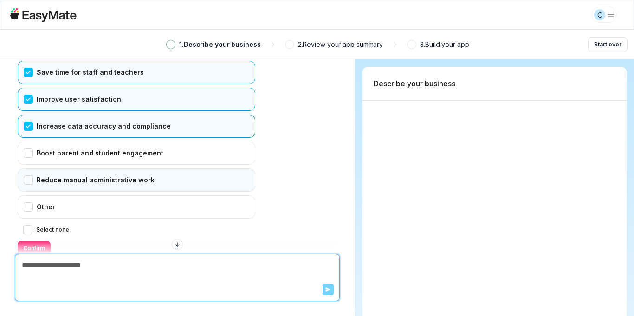
click at [140, 174] on div "Reduce manual administrative work" at bounding box center [137, 180] width 238 height 23
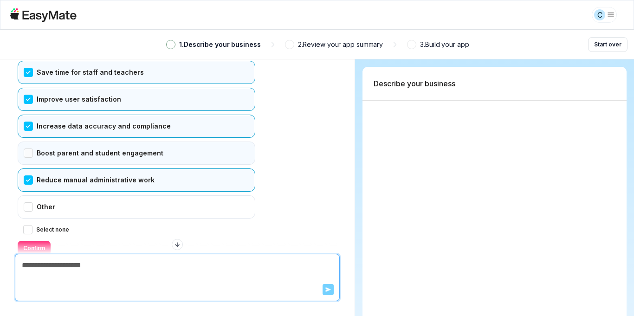
click at [145, 157] on div "Boost parent and student engagement" at bounding box center [137, 153] width 238 height 23
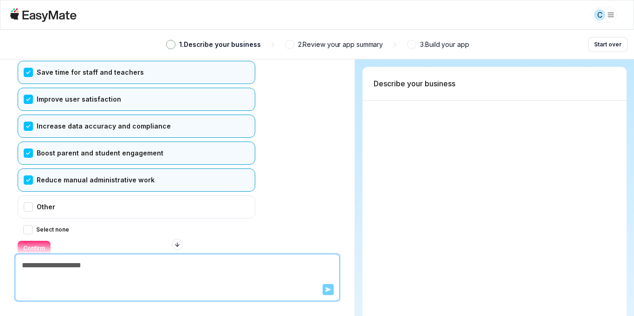
click at [39, 240] on div at bounding box center [177, 246] width 319 height 15
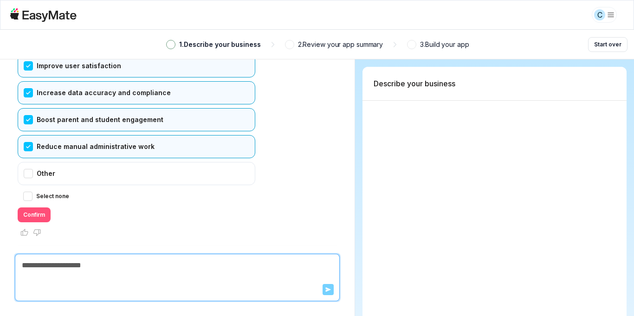
click at [46, 209] on div "Select none Confirm" at bounding box center [137, 207] width 238 height 32
click at [45, 216] on button "Confirm" at bounding box center [34, 215] width 33 height 15
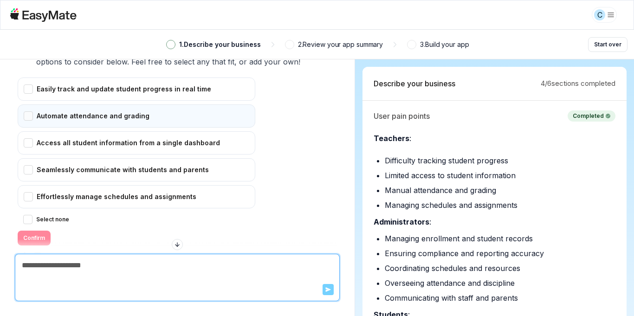
scroll to position [4766, 0]
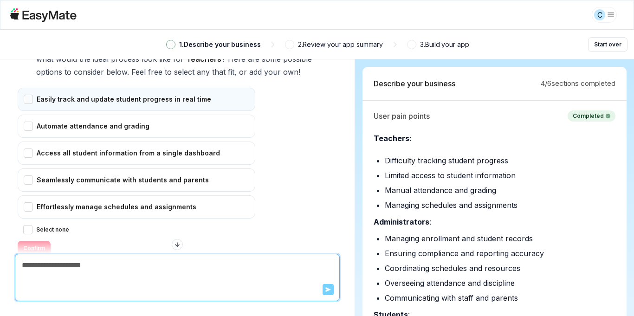
click at [207, 101] on div "Easily track and update student progress in real time" at bounding box center [137, 99] width 238 height 23
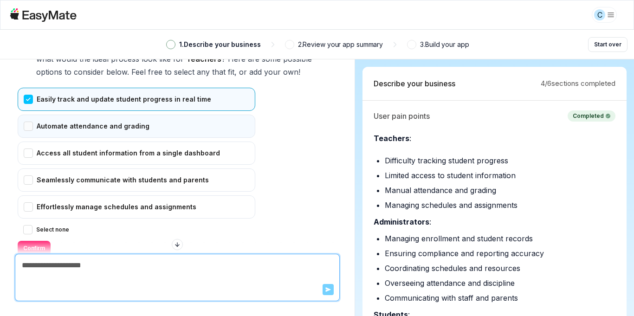
click at [175, 128] on div "Automate attendance and grading" at bounding box center [137, 126] width 238 height 23
click at [223, 124] on div "Automate attendance and grading" at bounding box center [137, 126] width 238 height 23
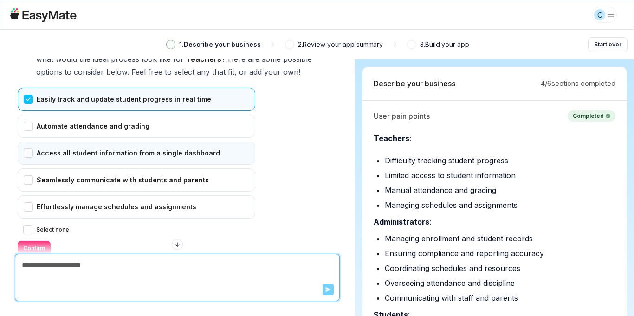
click at [212, 154] on div "Access all student information from a single dashboard" at bounding box center [137, 153] width 238 height 23
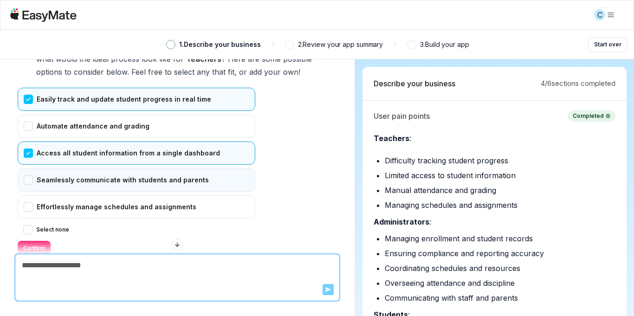
click at [200, 187] on div "Seamlessly communicate with students and parents" at bounding box center [137, 180] width 238 height 23
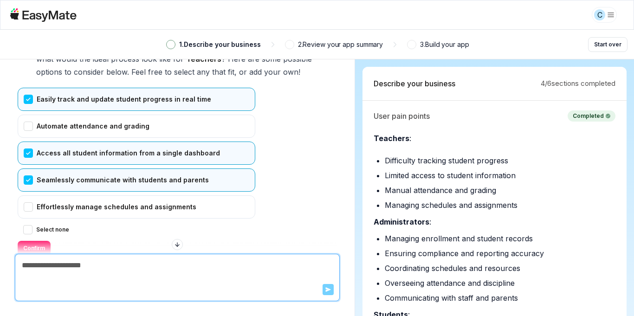
drag, startPoint x: 196, startPoint y: 201, endPoint x: 202, endPoint y: 160, distance: 41.5
click at [196, 198] on div "Effortlessly manage schedules and assignments" at bounding box center [137, 207] width 238 height 23
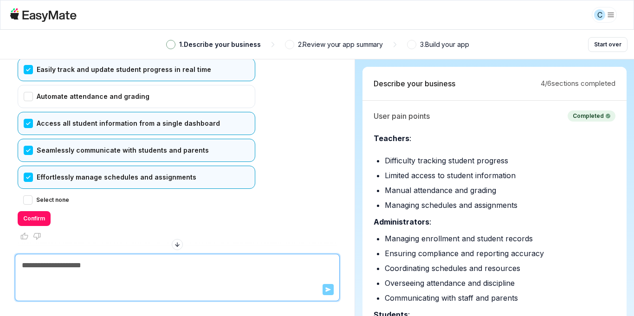
scroll to position [4799, 0]
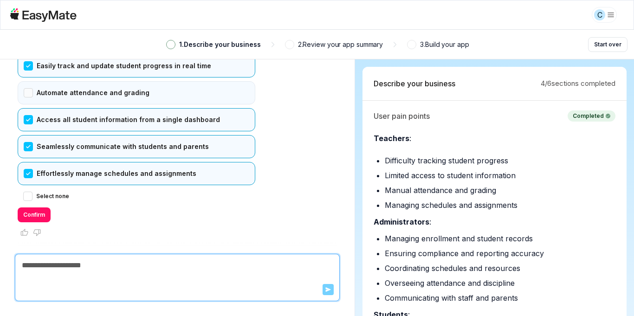
drag, startPoint x: 110, startPoint y: 85, endPoint x: 99, endPoint y: 104, distance: 20.8
click at [109, 88] on div "Automate attendance and grading" at bounding box center [137, 92] width 238 height 23
click at [39, 217] on button "Confirm" at bounding box center [34, 215] width 33 height 15
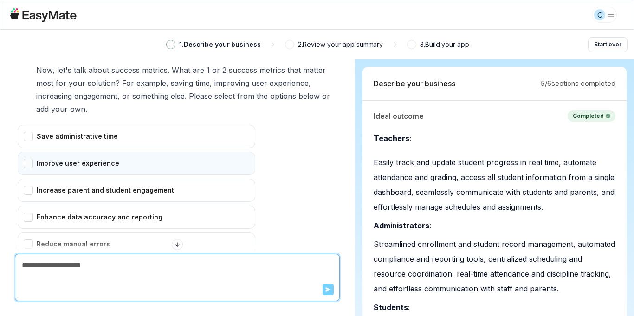
scroll to position [5015, 0]
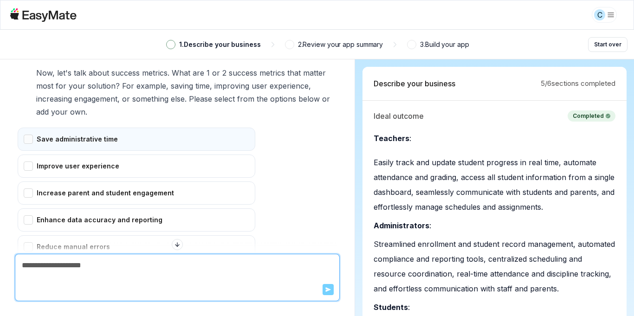
click at [107, 143] on div "Save administrative time" at bounding box center [137, 139] width 238 height 23
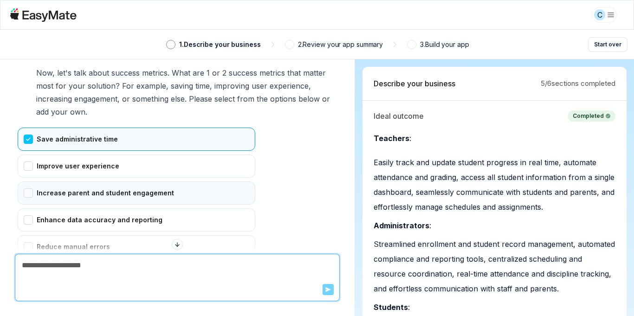
drag, startPoint x: 102, startPoint y: 161, endPoint x: 110, endPoint y: 191, distance: 31.2
click at [102, 161] on div "Improve user experience" at bounding box center [137, 166] width 238 height 23
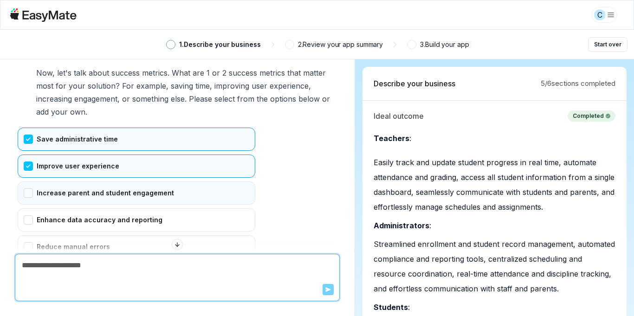
click at [110, 188] on div "Increase parent and student engagement" at bounding box center [137, 193] width 238 height 23
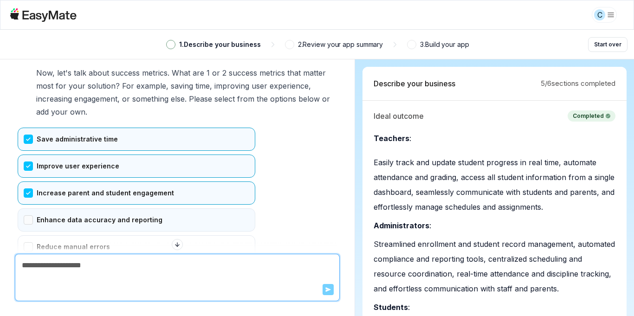
click at [122, 211] on div "Enhance data accuracy and reporting" at bounding box center [137, 220] width 238 height 23
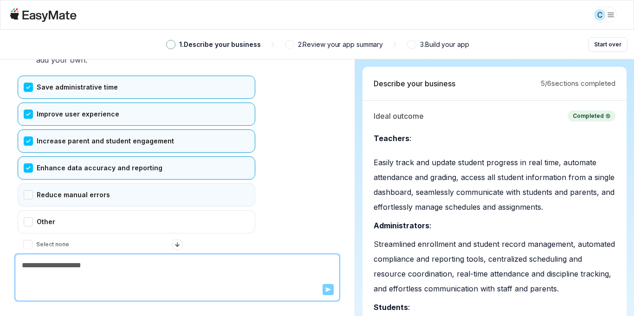
scroll to position [5115, 0]
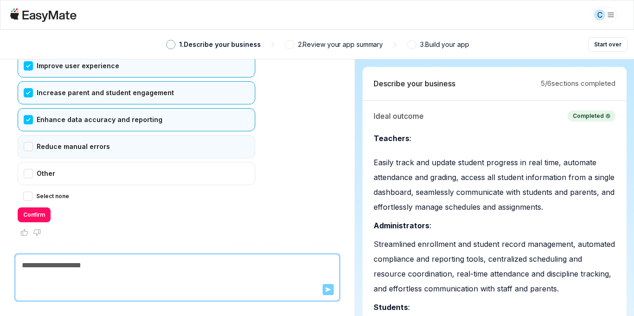
click at [105, 158] on div "Reduce manual errors" at bounding box center [137, 146] width 238 height 23
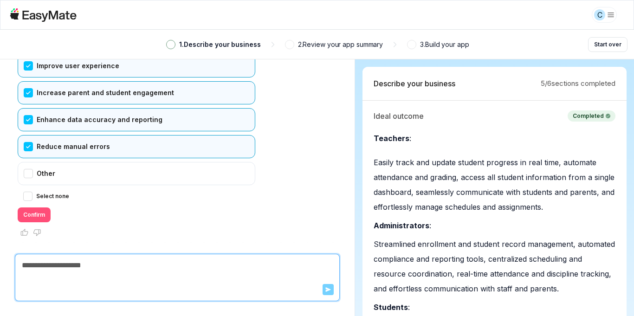
click at [43, 213] on button "Confirm" at bounding box center [34, 215] width 33 height 15
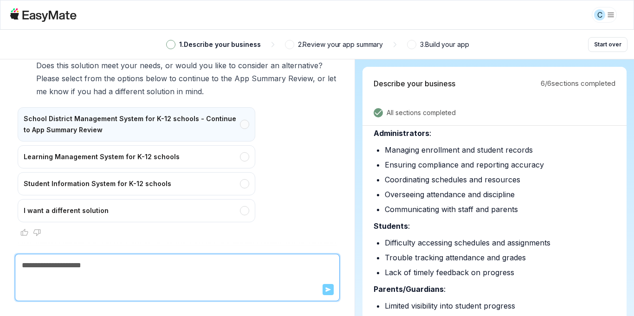
scroll to position [221, 0]
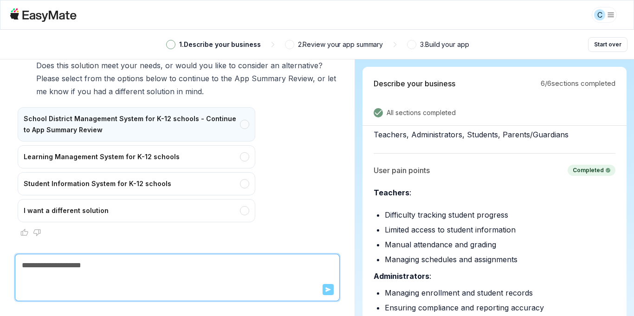
click at [124, 125] on div "School District Management System for K-12 schools - Continue to App Summary Re…" at bounding box center [137, 124] width 238 height 34
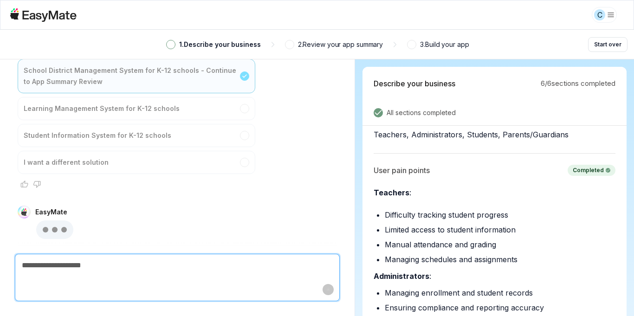
scroll to position [5490, 0]
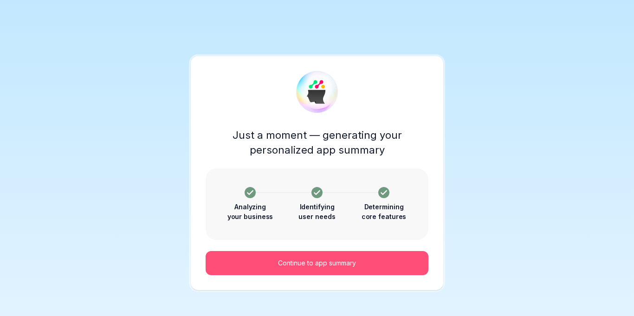
click at [411, 266] on button "Continue to app summary" at bounding box center [317, 263] width 223 height 24
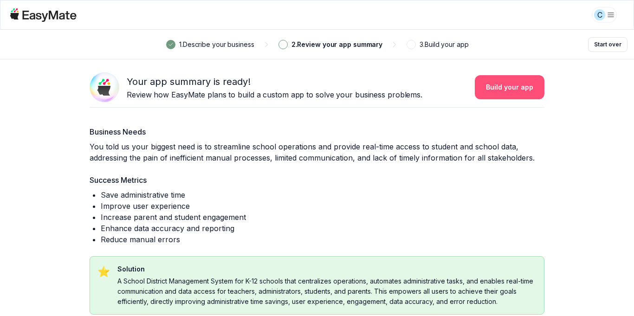
click at [516, 88] on button "Build your app" at bounding box center [510, 87] width 70 height 24
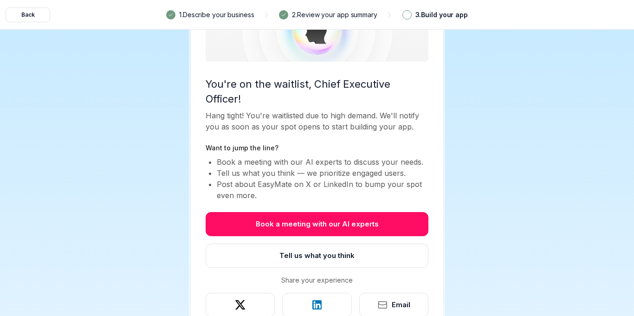
scroll to position [47, 0]
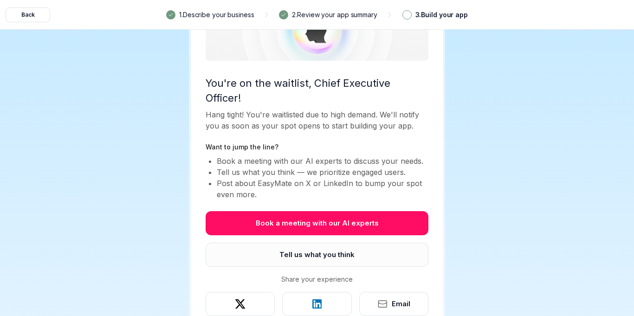
click at [306, 243] on button "Tell us what you think" at bounding box center [317, 255] width 223 height 24
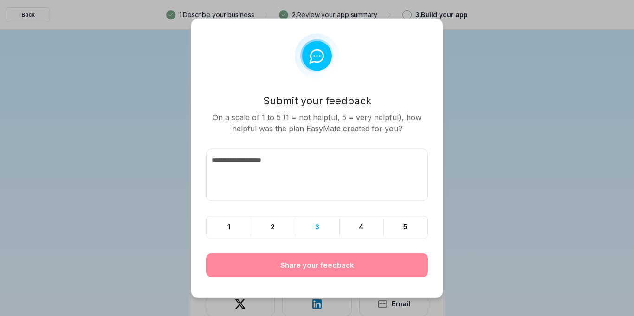
click at [301, 231] on button "3" at bounding box center [317, 226] width 44 height 21
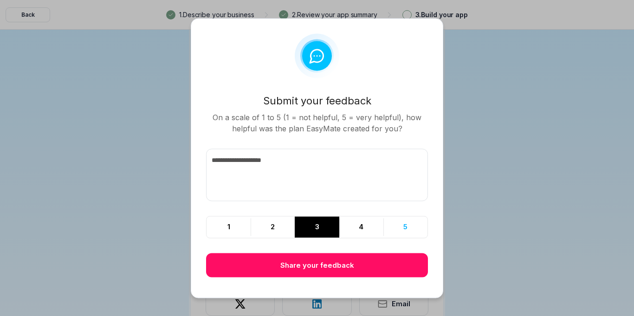
click at [410, 228] on button "5" at bounding box center [406, 226] width 44 height 21
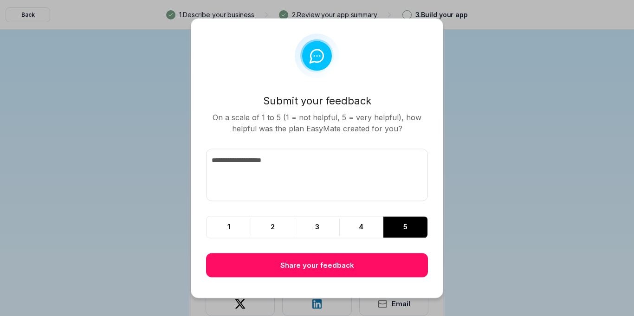
click at [369, 267] on button "Share your feedback" at bounding box center [317, 265] width 222 height 24
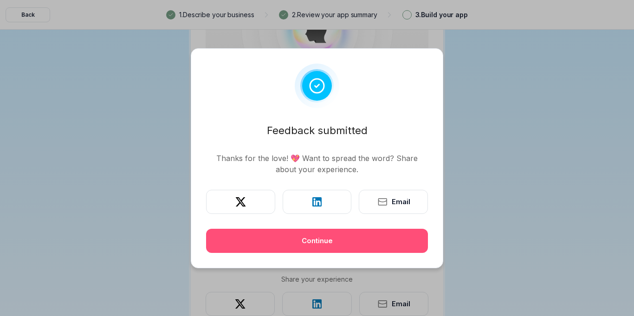
click at [333, 243] on button "Continue" at bounding box center [317, 241] width 222 height 24
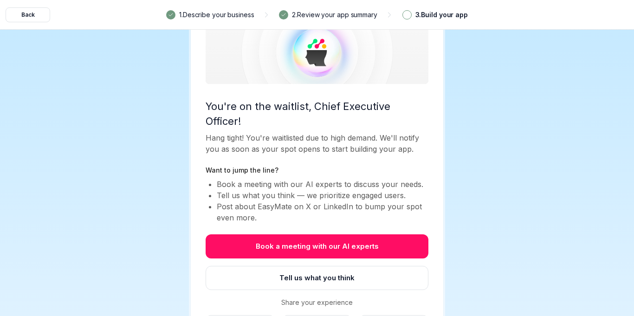
scroll to position [0, 0]
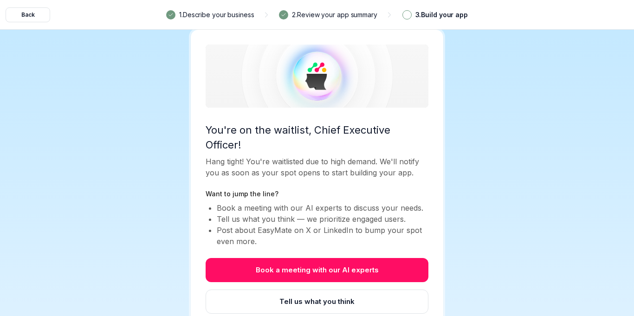
click at [410, 17] on span at bounding box center [407, 15] width 6 height 6
drag, startPoint x: 411, startPoint y: 18, endPoint x: 410, endPoint y: 26, distance: 8.8
click at [411, 26] on div "Back 1 . Describe your business 2 . Review your app summary 3 . Build your app" at bounding box center [317, 14] width 634 height 29
click at [410, 26] on div "Back 1 . Describe your business 2 . Review your app summary 3 . Build your app" at bounding box center [317, 14] width 634 height 29
